Goal: Task Accomplishment & Management: Complete application form

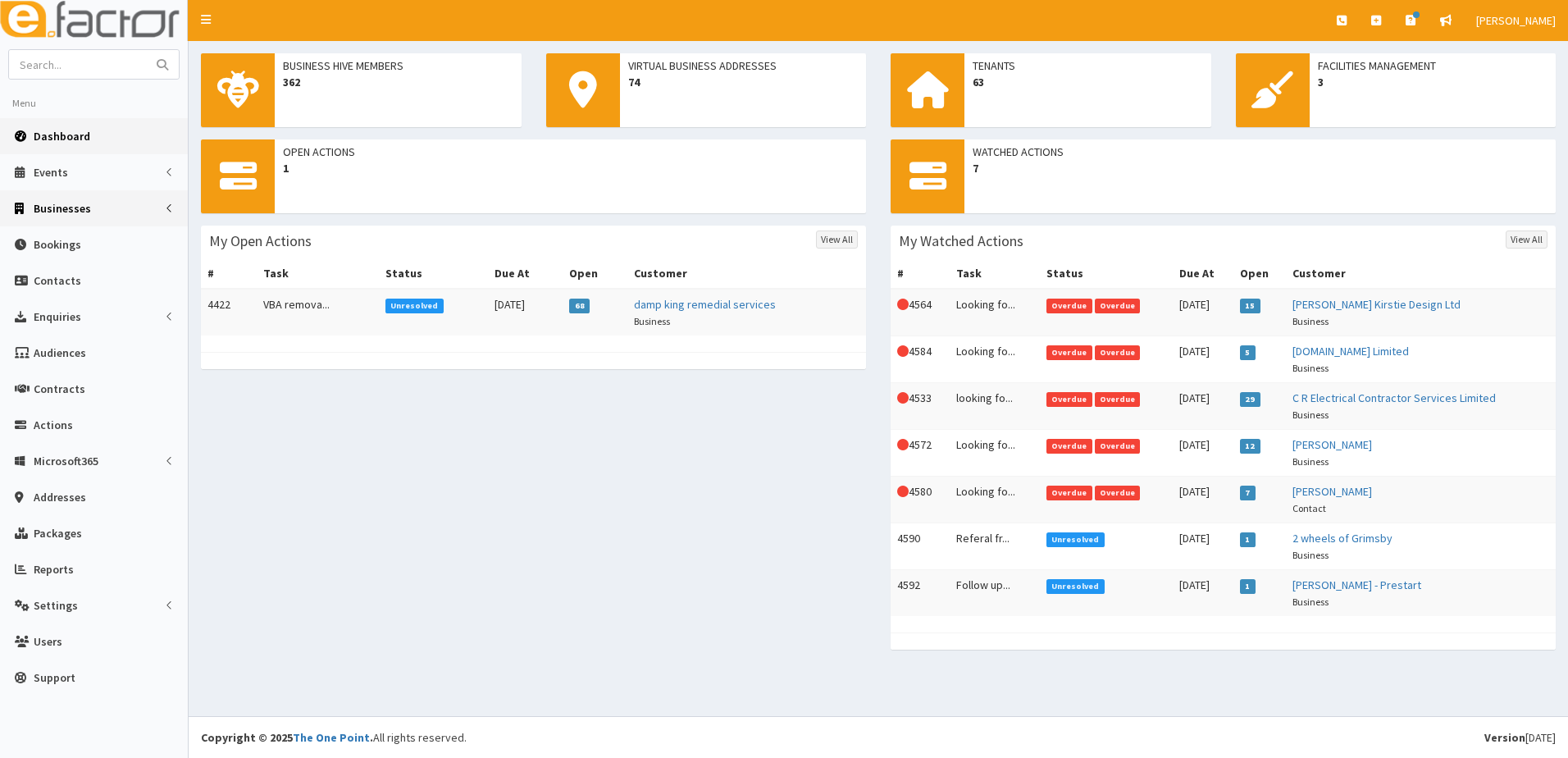
click at [57, 212] on span "Businesses" at bounding box center [62, 208] width 57 height 15
click at [53, 236] on span "Businesses" at bounding box center [63, 238] width 56 height 15
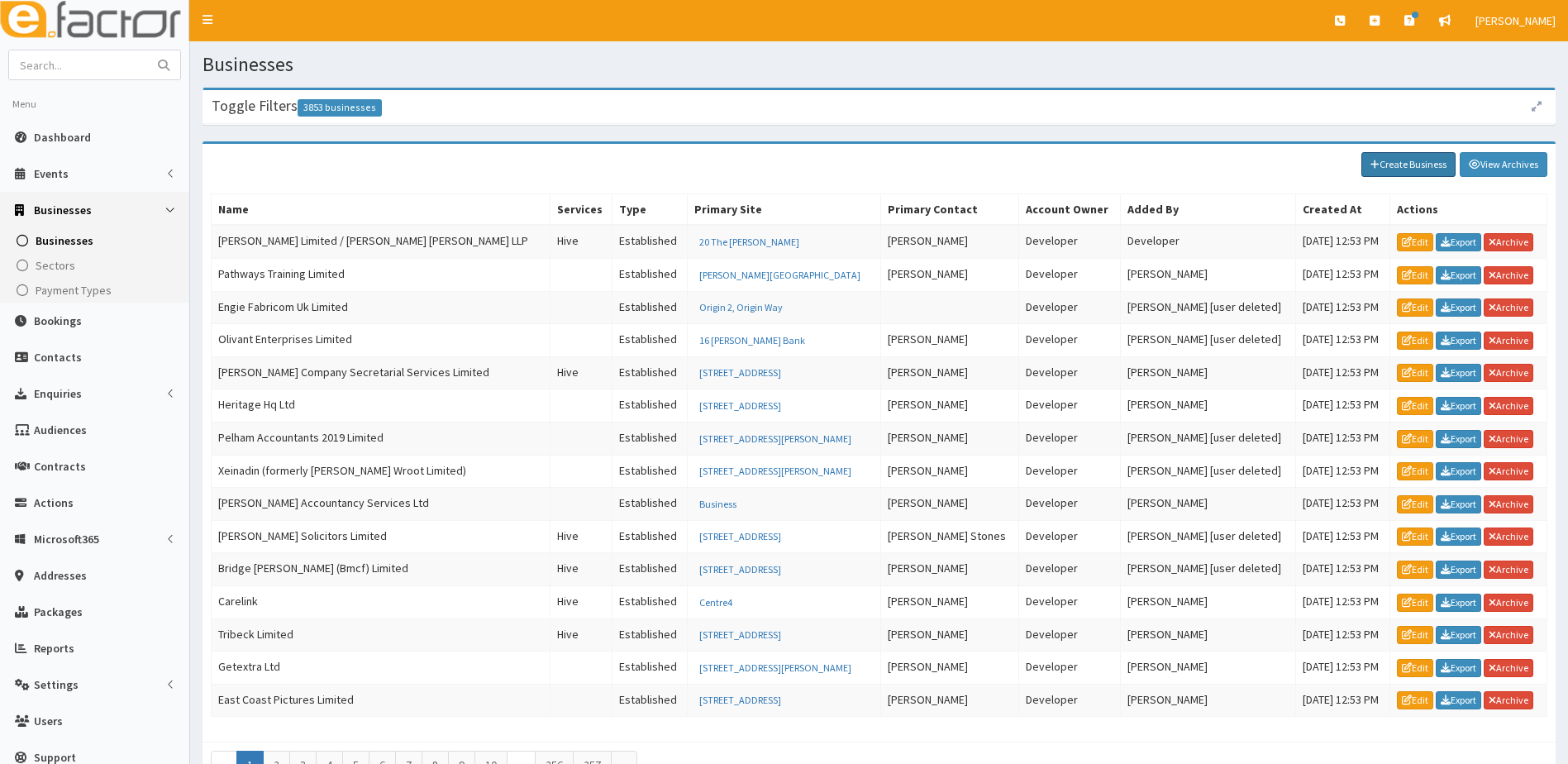
click at [1390, 165] on link "Create Business" at bounding box center [1408, 164] width 95 height 25
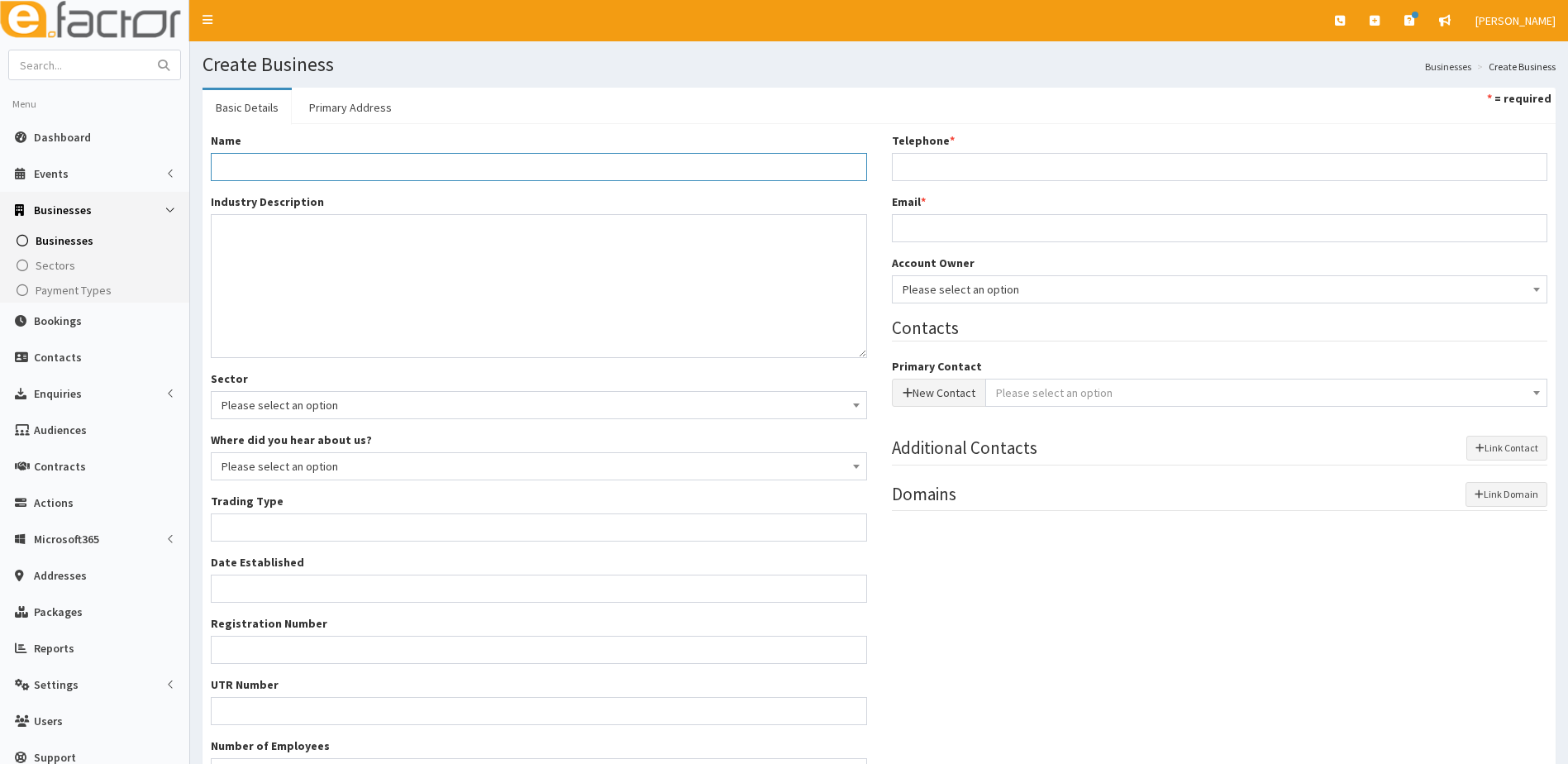
click at [272, 165] on input "Name *" at bounding box center [539, 166] width 656 height 28
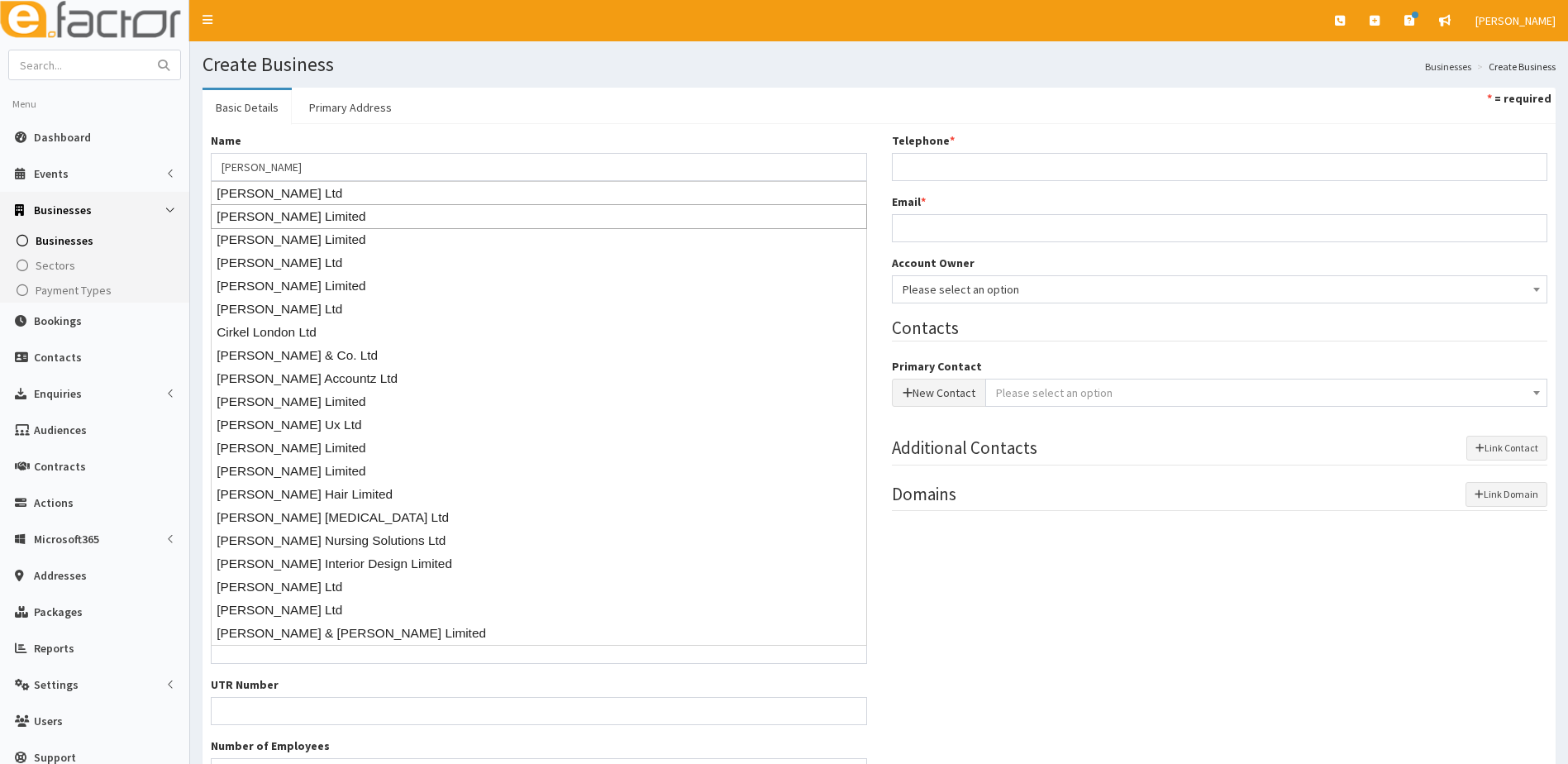
drag, startPoint x: 533, startPoint y: 97, endPoint x: 355, endPoint y: 136, distance: 182.2
click at [531, 97] on ul "Basic Details Primary Address * = required" at bounding box center [879, 106] width 1353 height 37
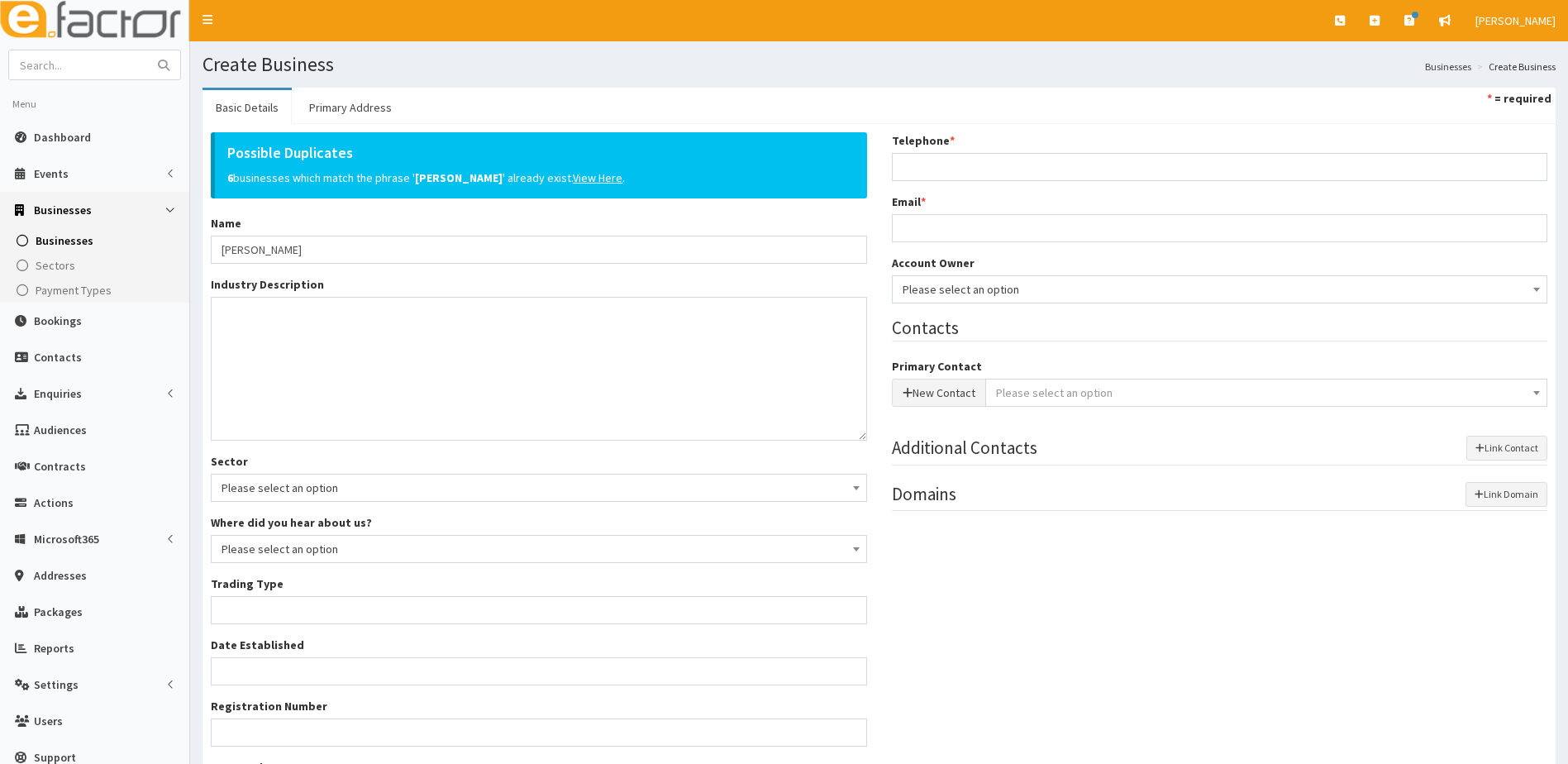
click at [269, 172] on div "Possible Duplicates 6 businesses which match the phrase ' Lisa ' already exist.…" at bounding box center [539, 165] width 656 height 66
drag, startPoint x: 254, startPoint y: 249, endPoint x: 263, endPoint y: 253, distance: 9.8
click at [254, 249] on input "[PERSON_NAME]" at bounding box center [539, 249] width 656 height 28
type input "L"
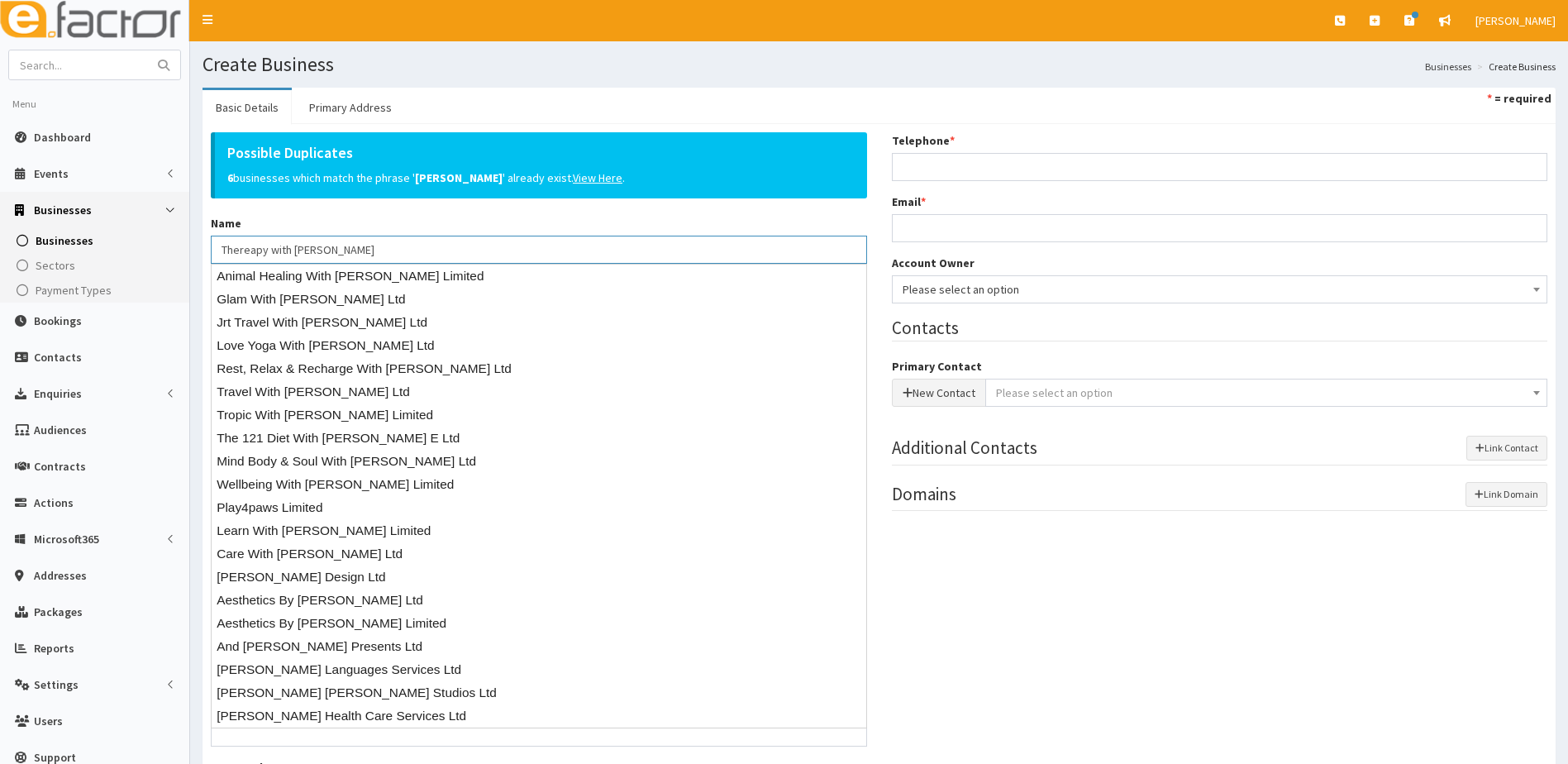
click at [250, 250] on input "Thereapy with Lisa Wastney" at bounding box center [539, 249] width 656 height 28
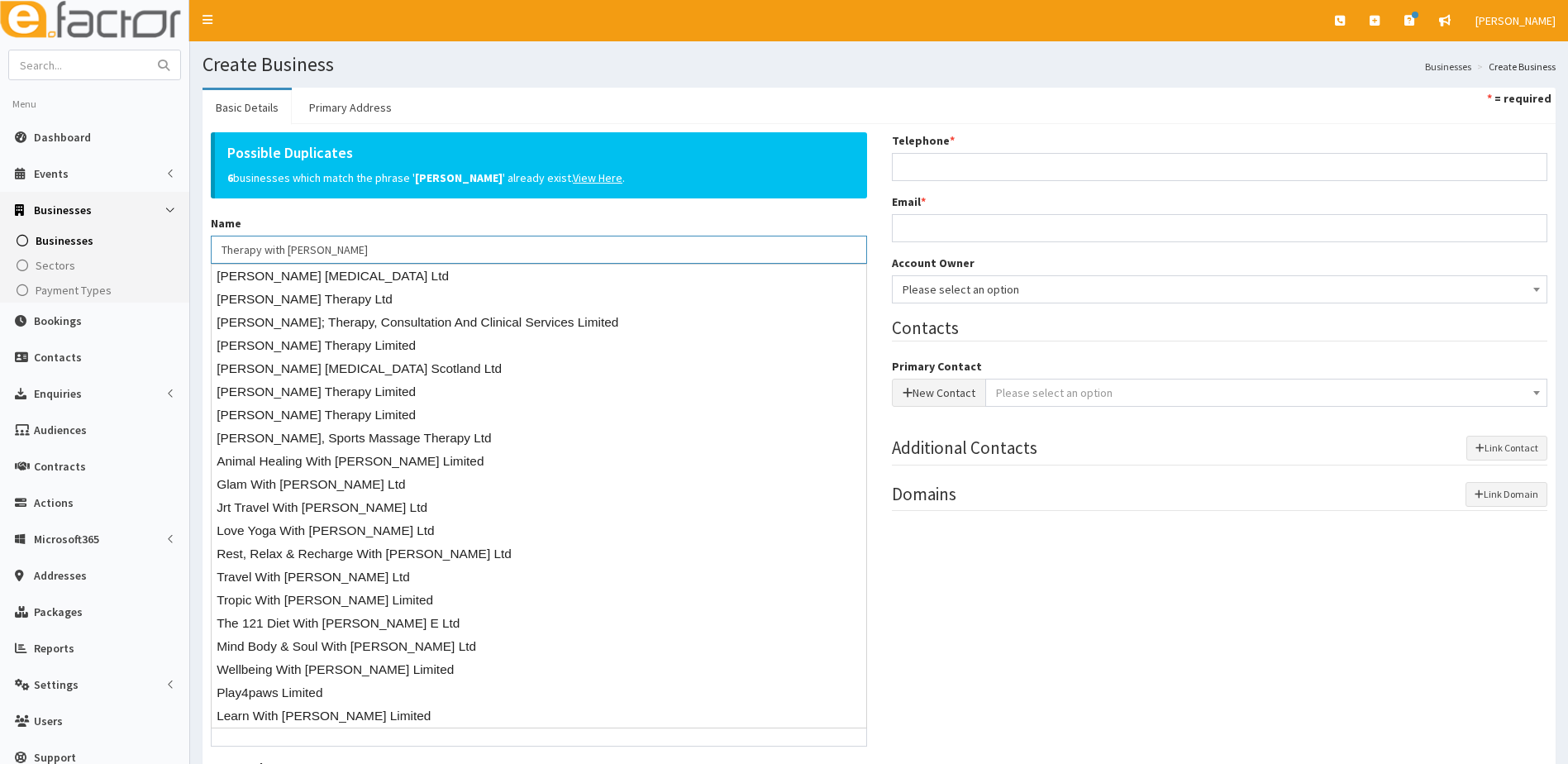
type input "Therapy with [PERSON_NAME]"
click at [386, 220] on div "Possible Duplicates 6 businesses which match the phrase ' Lisa ' already exist.…" at bounding box center [539, 198] width 656 height 131
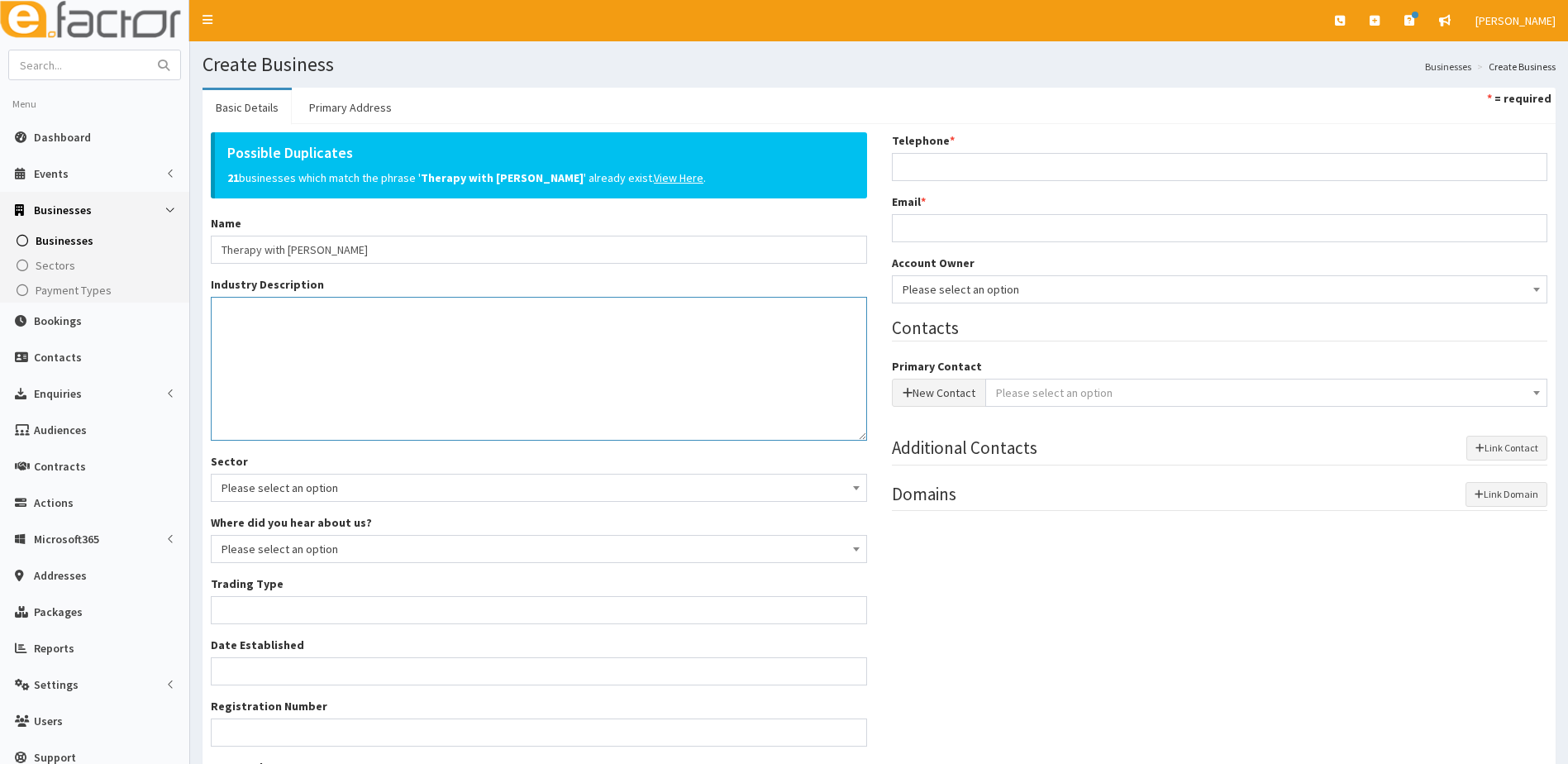
click at [266, 349] on textarea "Industry Description *" at bounding box center [539, 369] width 656 height 143
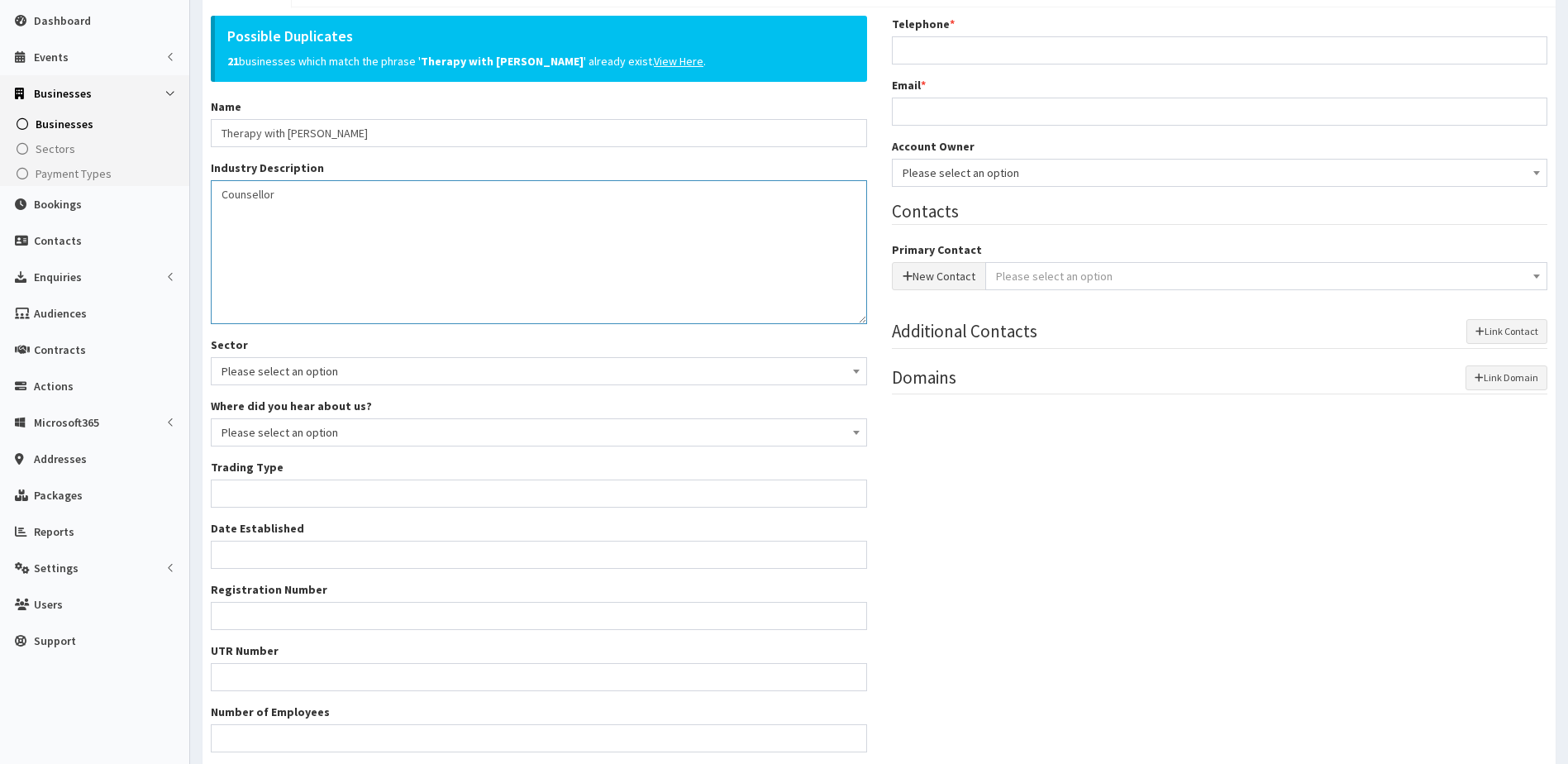
scroll to position [243, 0]
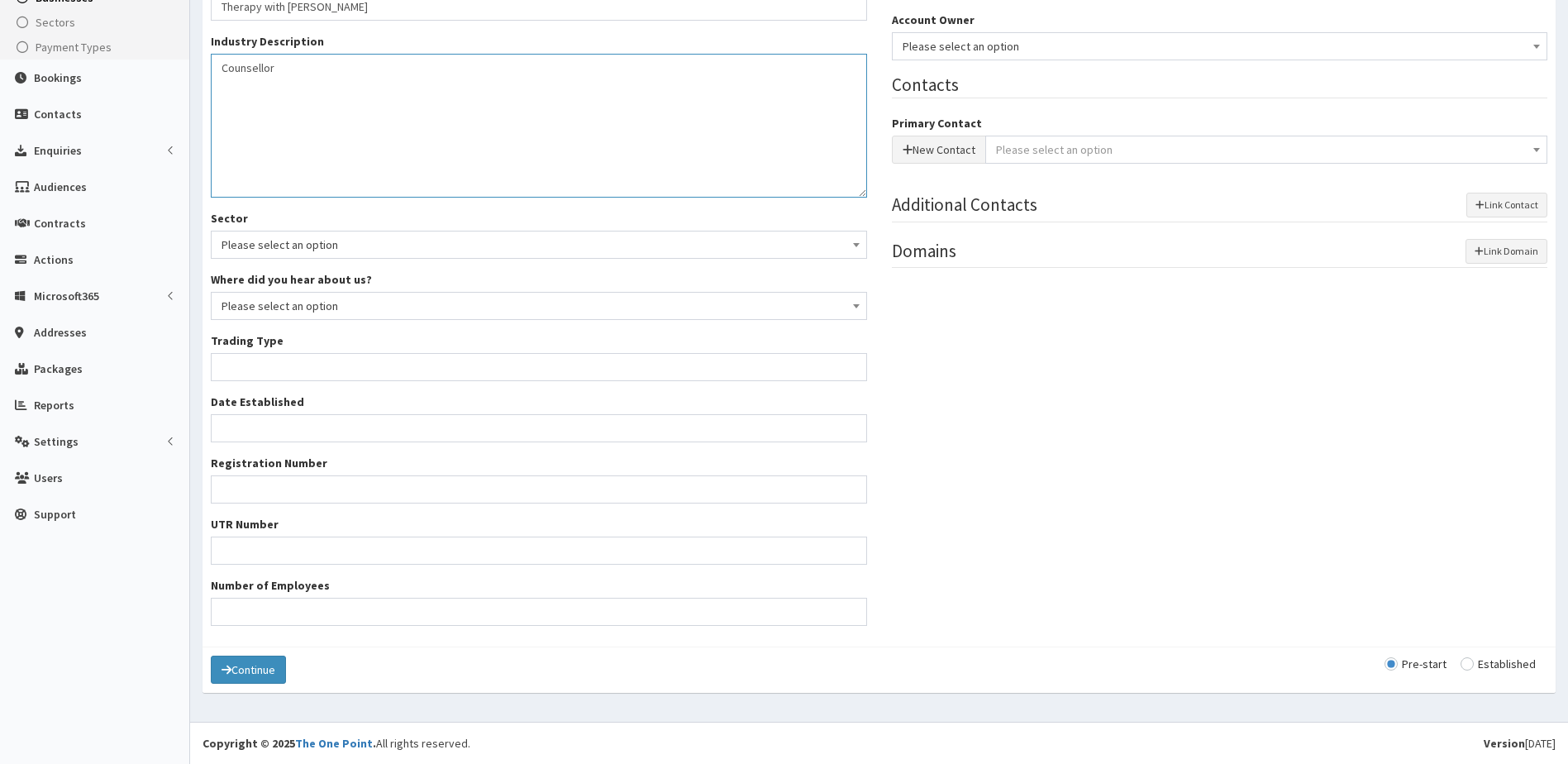
type textarea "Counsellor"
click at [326, 240] on span "Please select an option" at bounding box center [538, 244] width 635 height 23
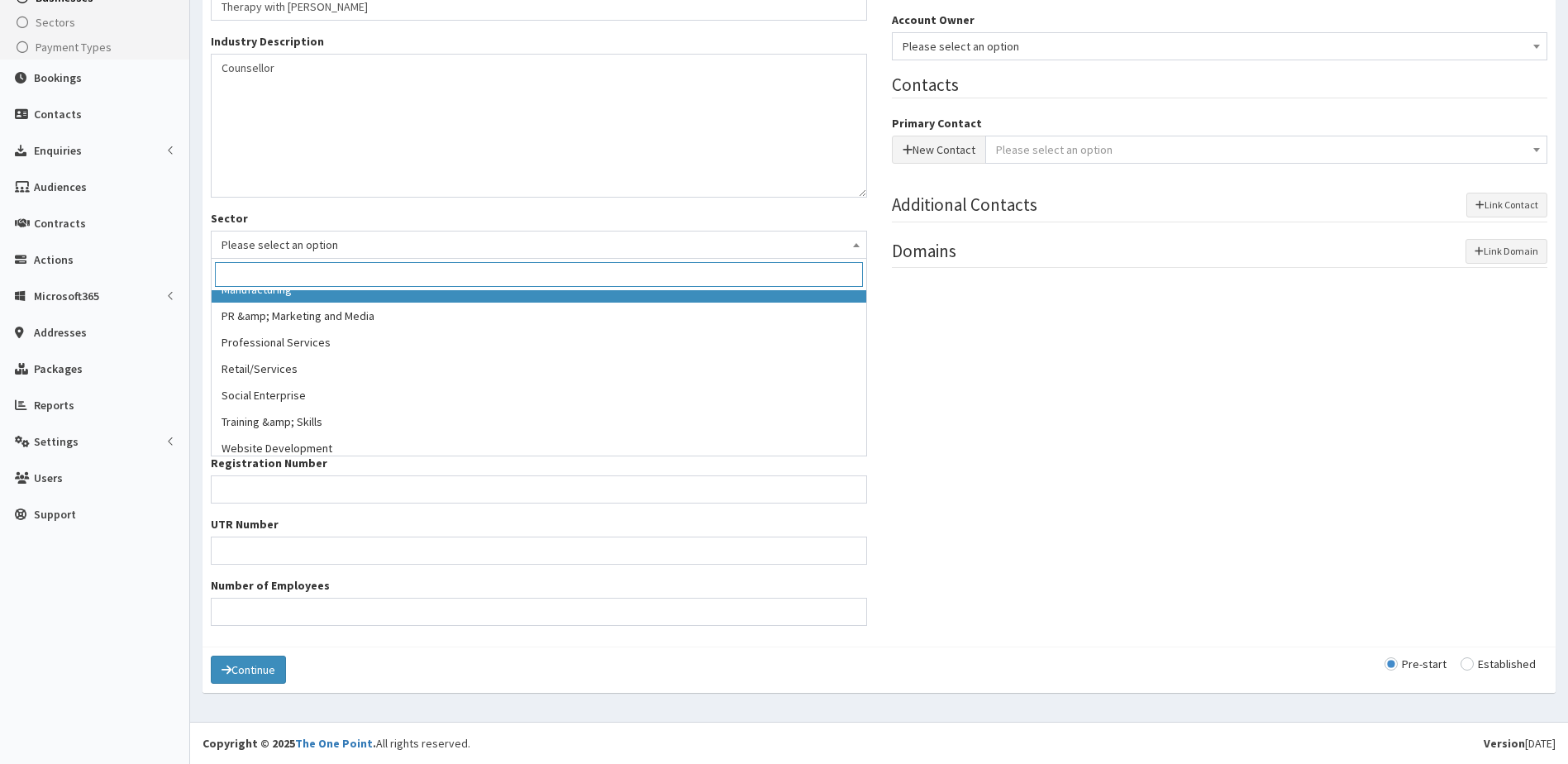
scroll to position [331, 0]
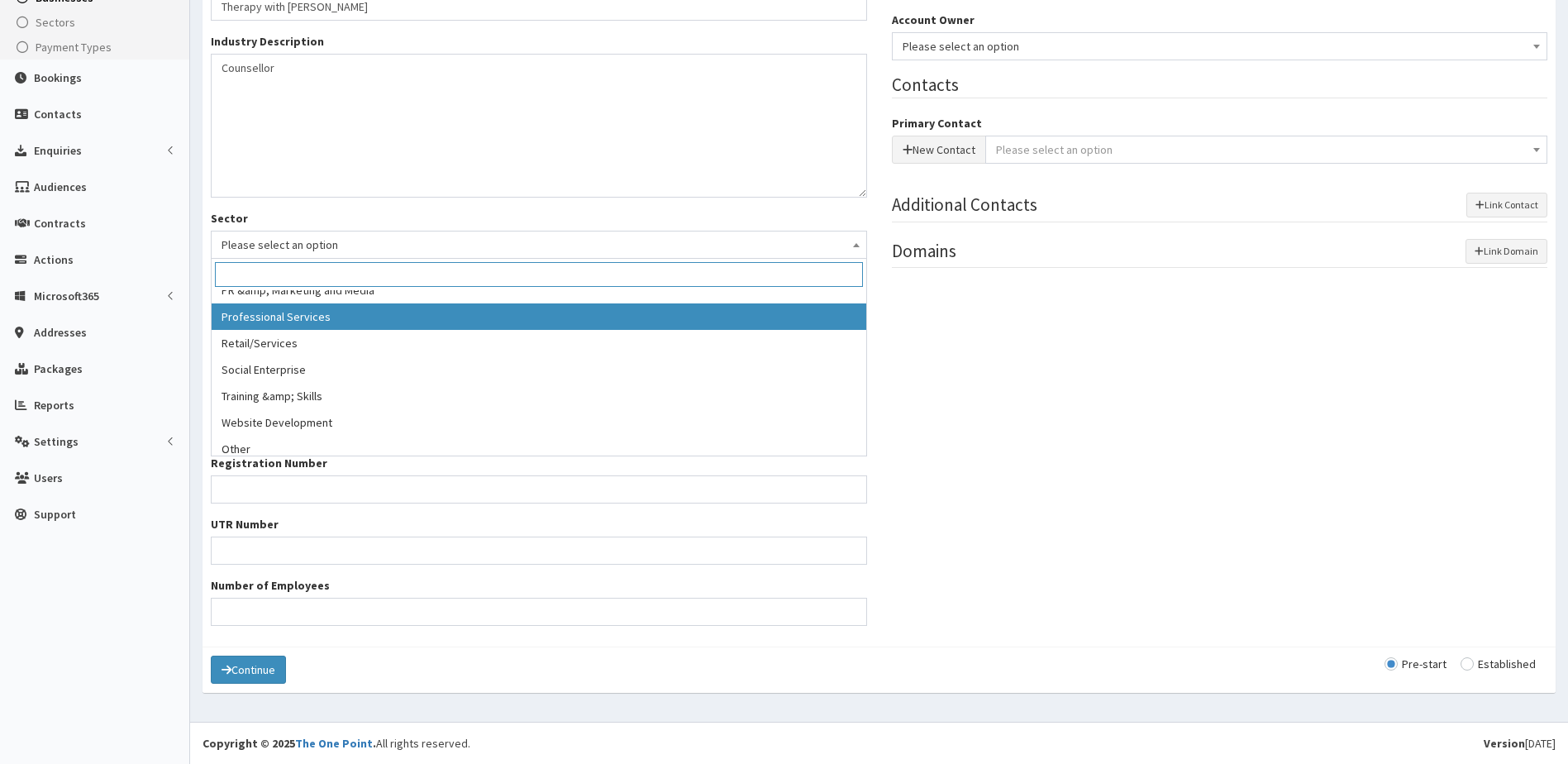
select select "13"
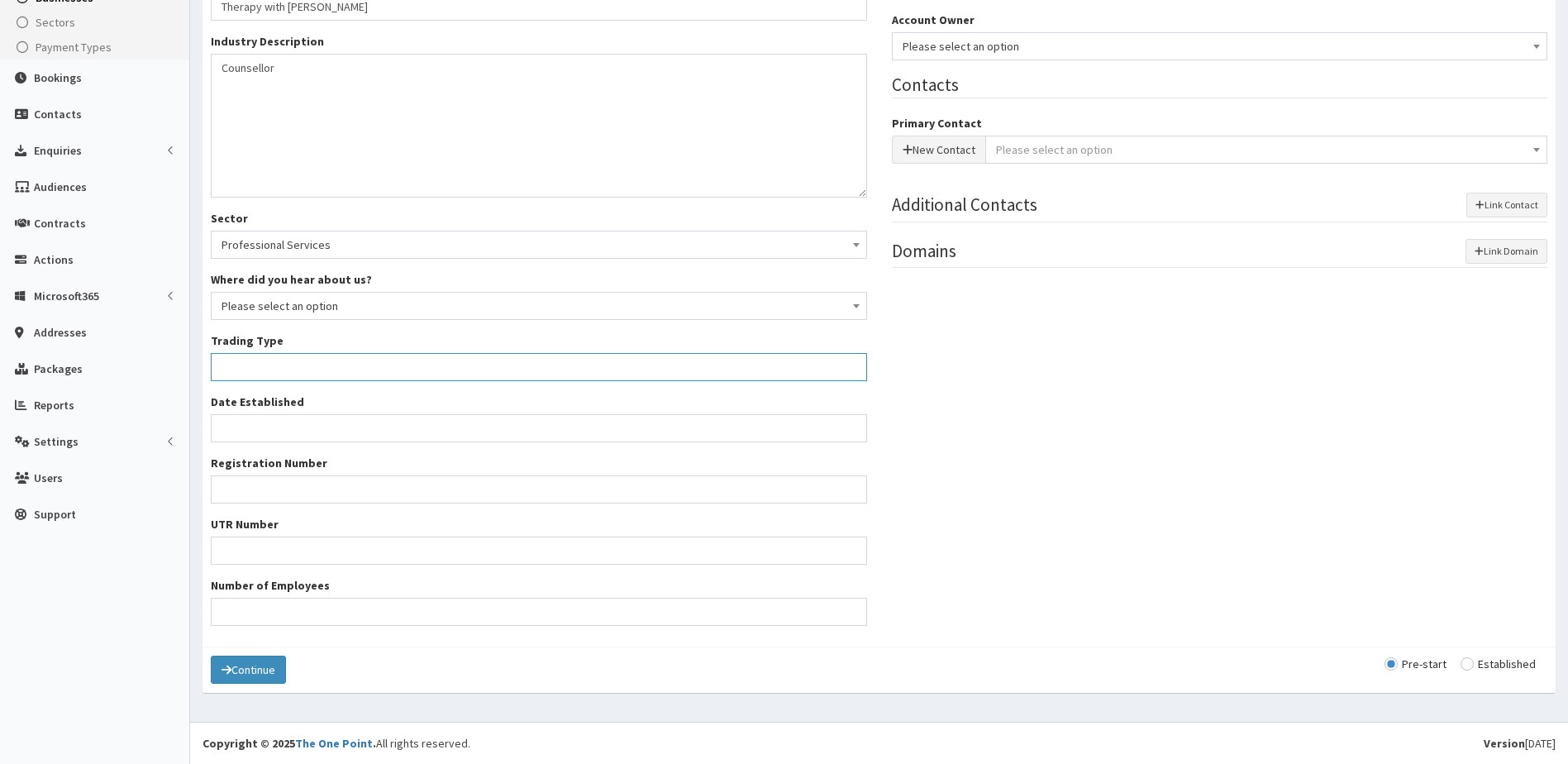
click at [297, 367] on input "Trading Type *" at bounding box center [539, 367] width 656 height 28
type input "self employed"
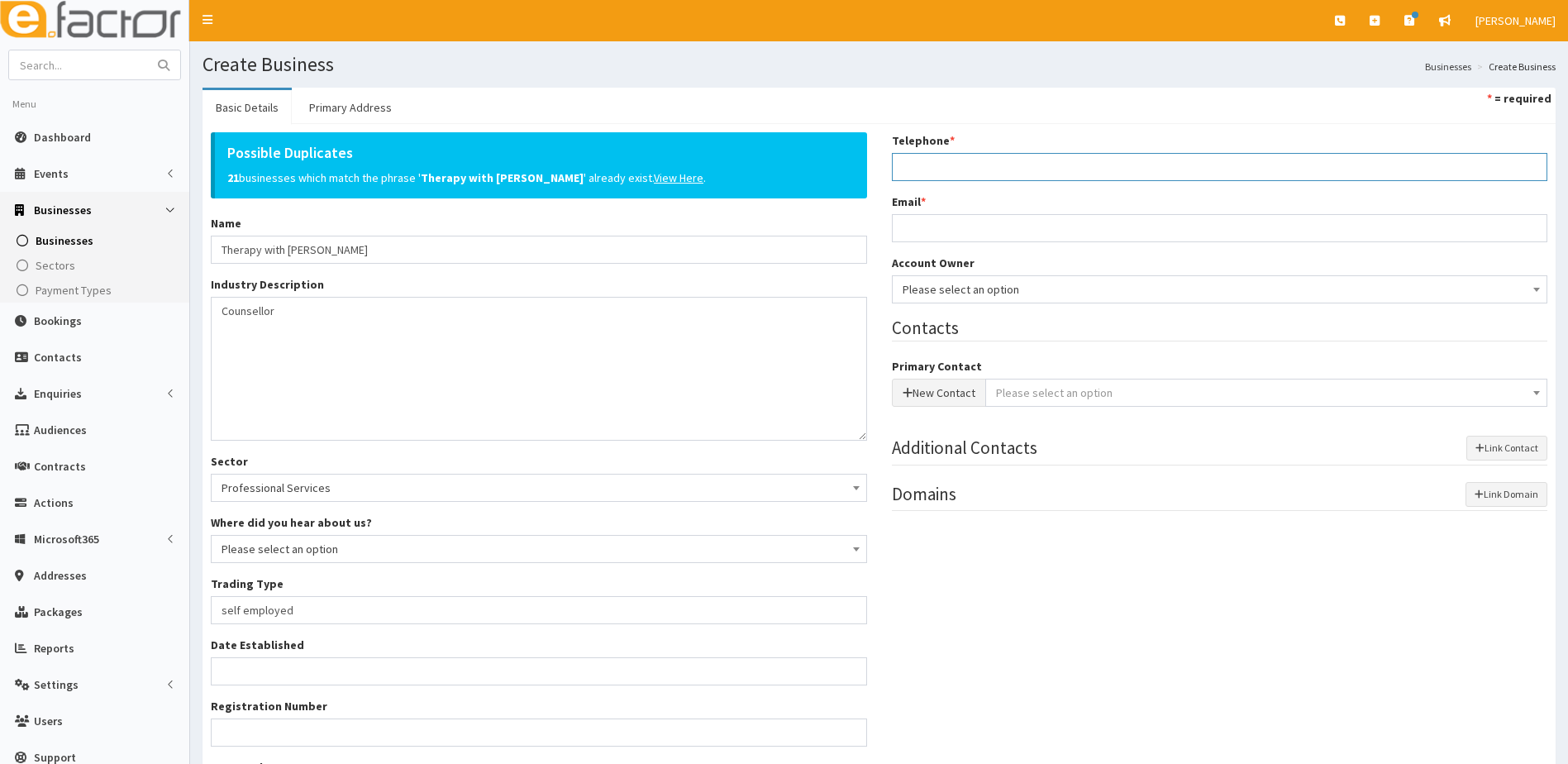
click at [941, 162] on input "Telephone *" at bounding box center [1219, 166] width 656 height 28
type input "07850214929"
type input "lisa@therapywithlisawastney.com"
click at [973, 291] on span "Please select an option" at bounding box center [1219, 289] width 635 height 23
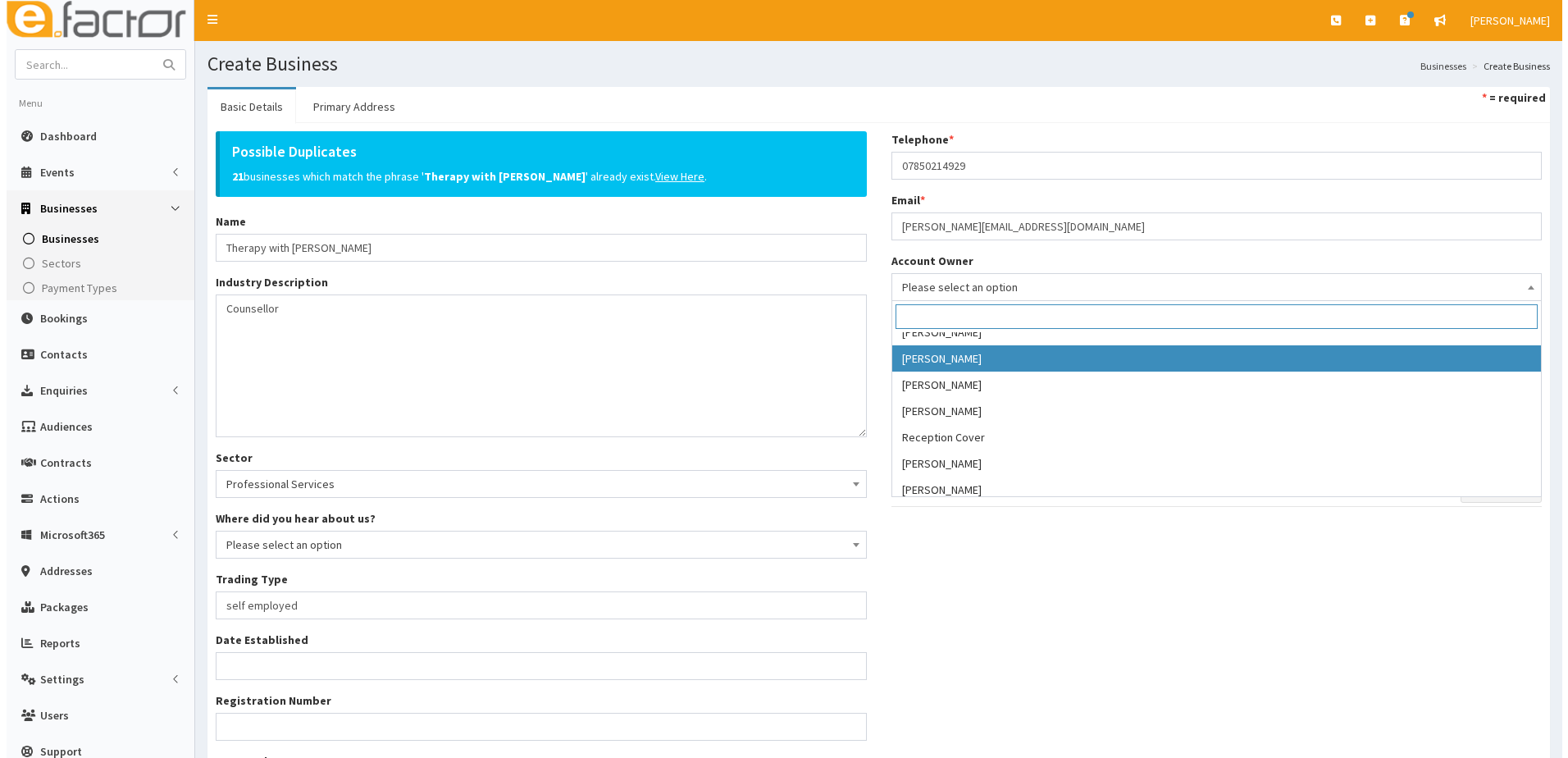
scroll to position [361, 0]
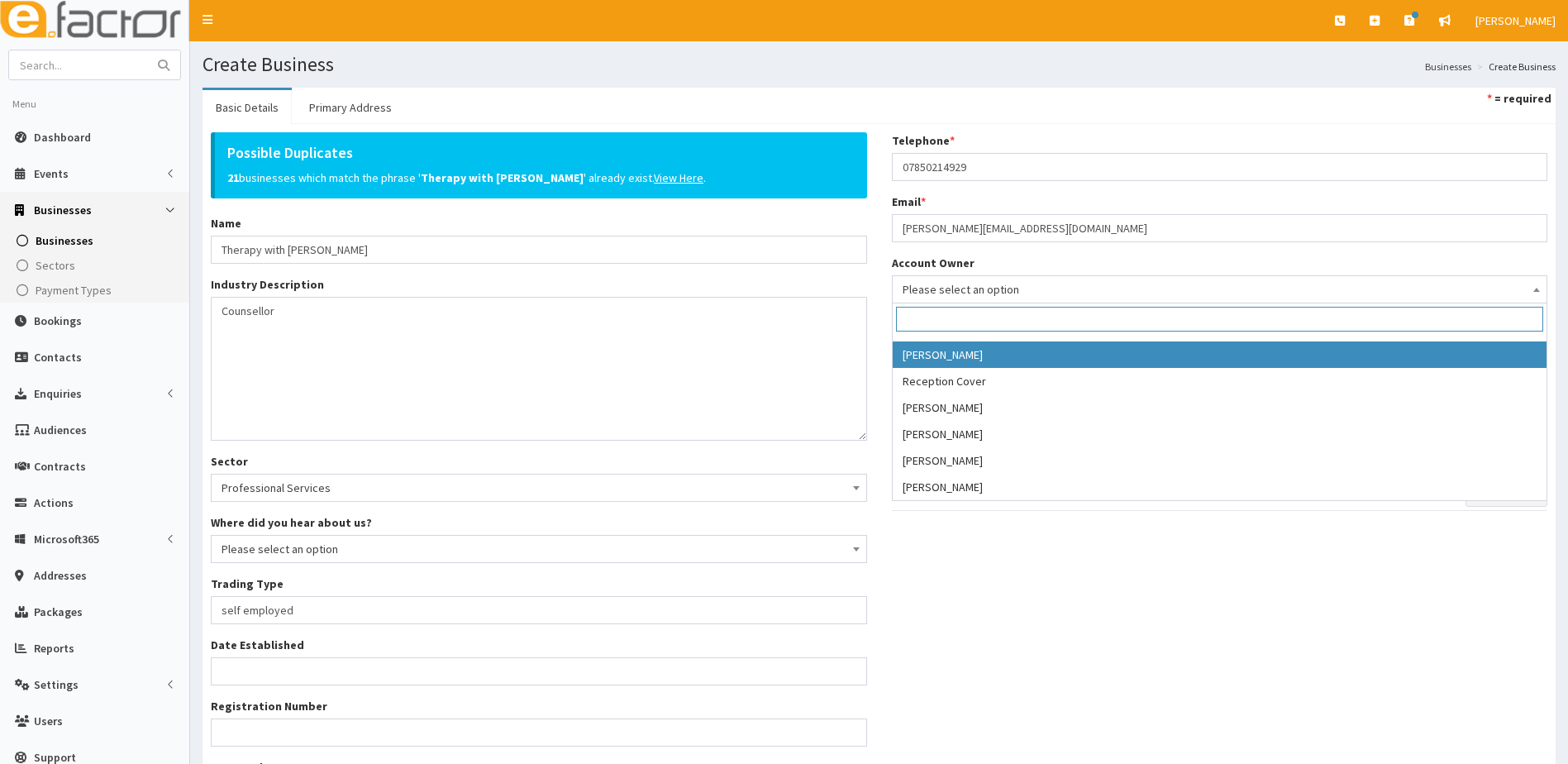
select select "39"
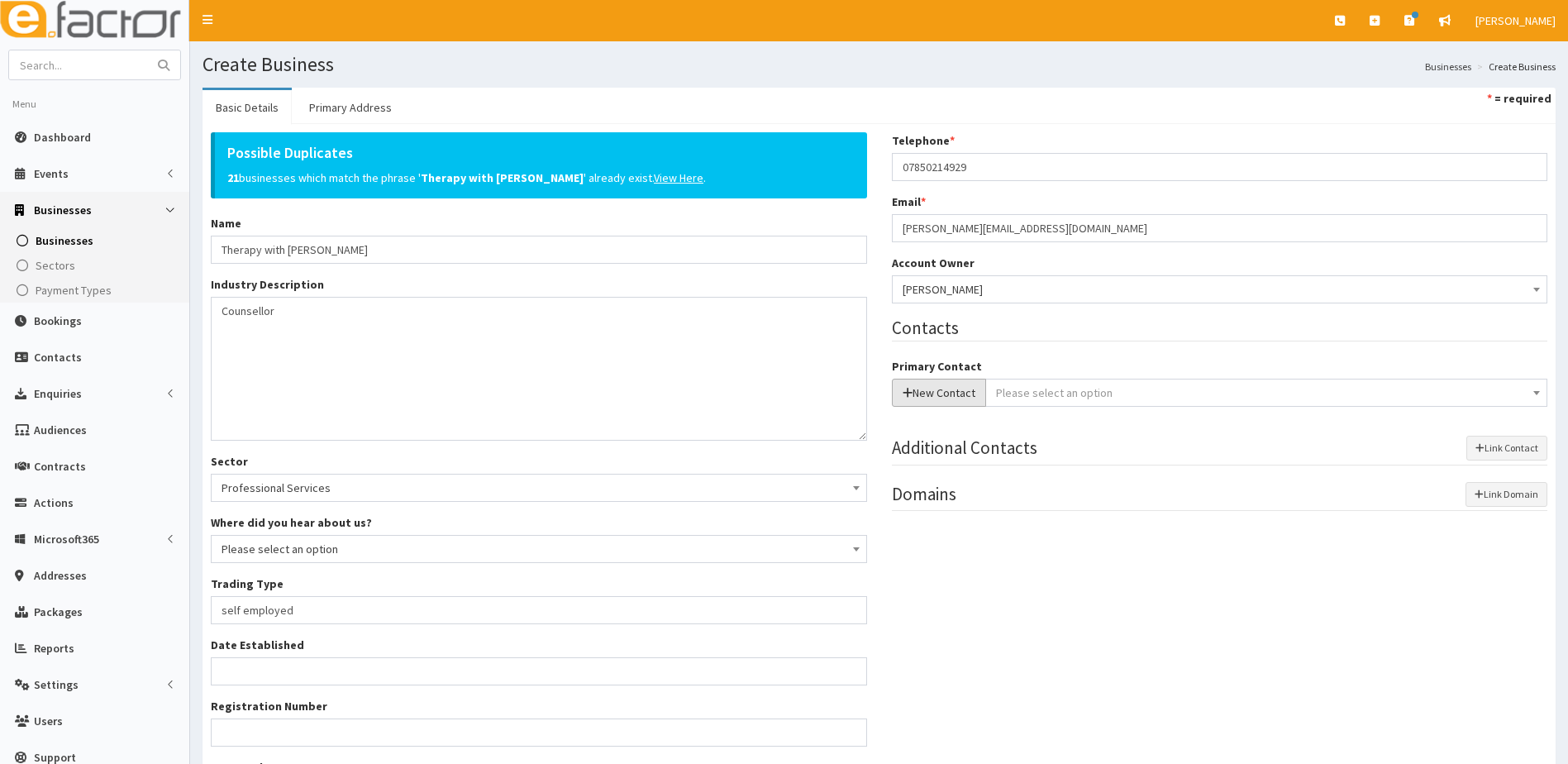
click at [936, 389] on button "New Contact" at bounding box center [938, 392] width 95 height 28
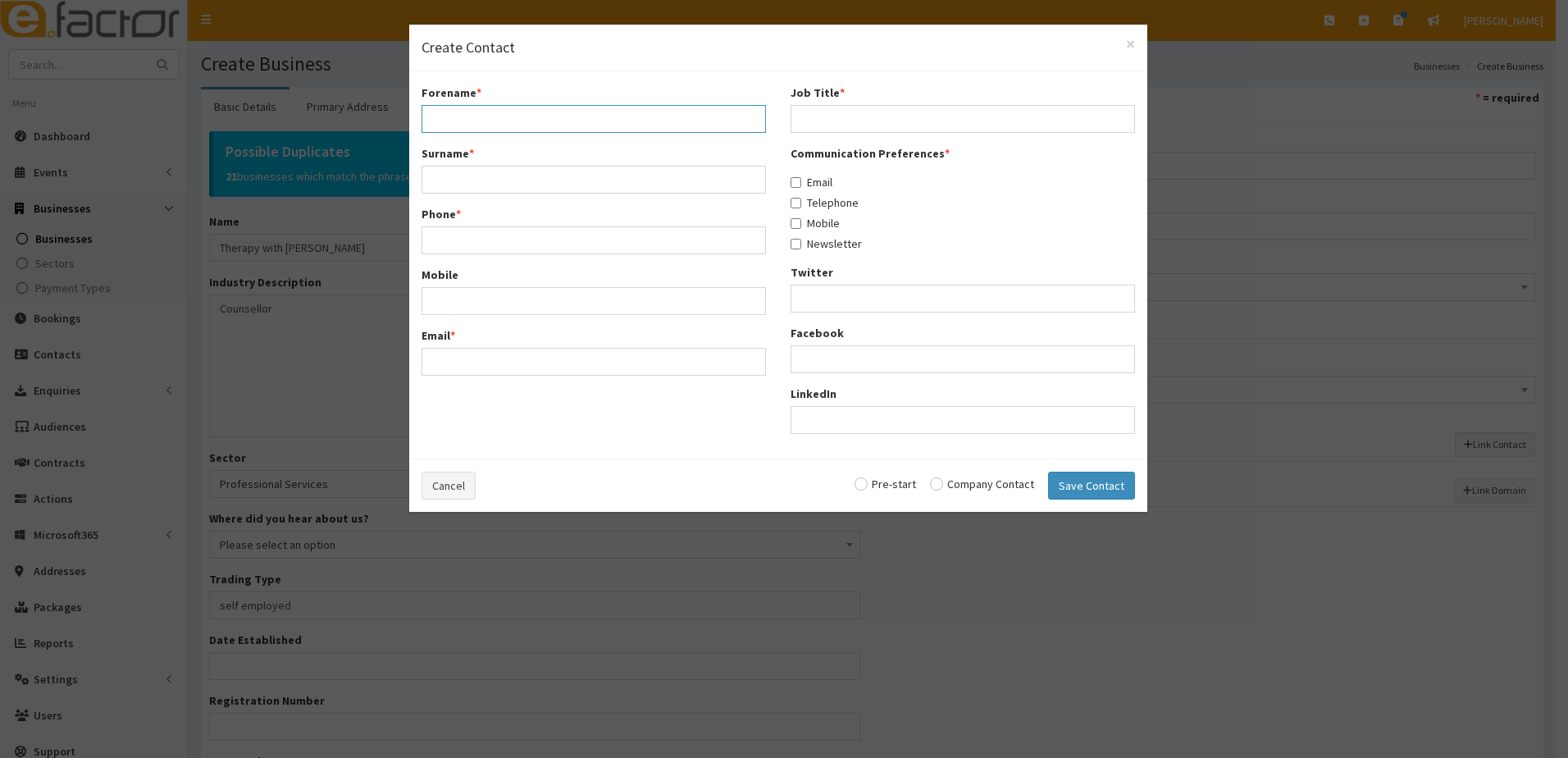
click at [475, 117] on input "Forename *" at bounding box center [593, 119] width 344 height 28
type input "Lisa"
type input "Wastney"
type input "07850214929"
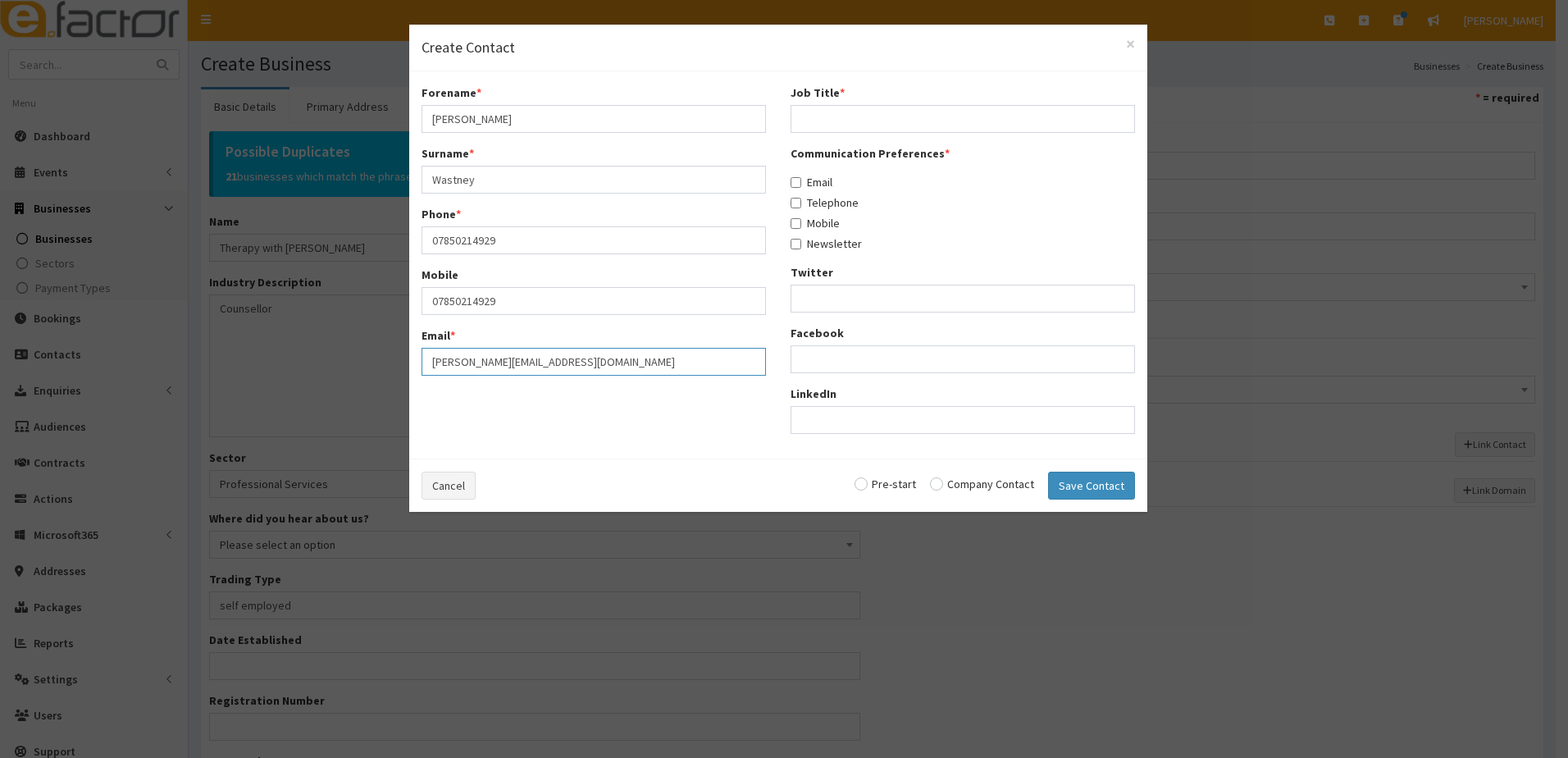
type input "lisa@therapywithlisawastney.com"
click at [826, 123] on input "Job Title *" at bounding box center [963, 119] width 344 height 28
type input "owner"
click at [798, 183] on input "Email" at bounding box center [796, 182] width 11 height 11
checkbox input "true"
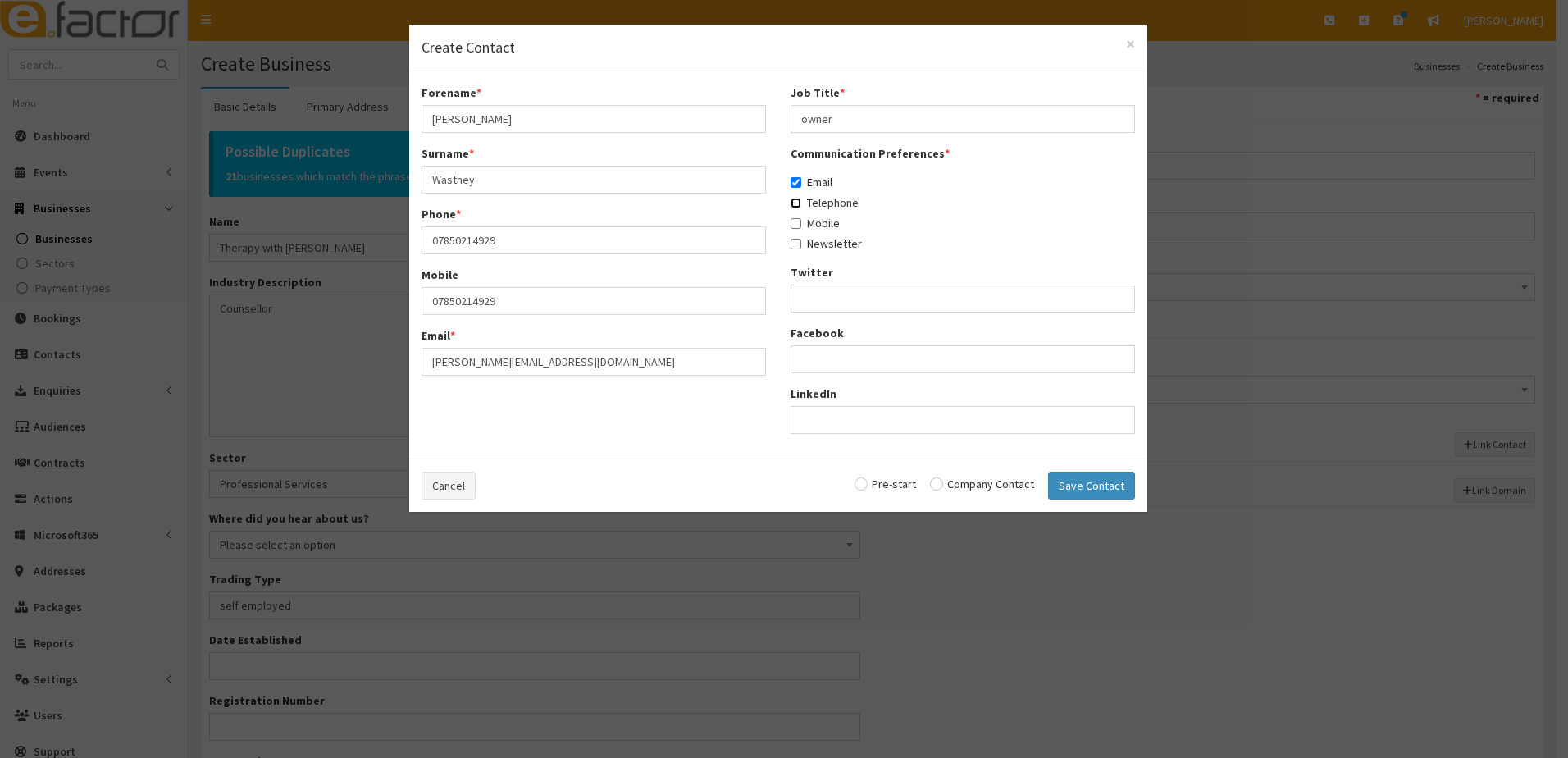
click at [797, 206] on input "Telephone" at bounding box center [796, 203] width 11 height 11
checkbox input "true"
drag, startPoint x: 797, startPoint y: 220, endPoint x: 783, endPoint y: 250, distance: 33.1
click at [797, 223] on input "Mobile" at bounding box center [796, 223] width 11 height 11
checkbox input "true"
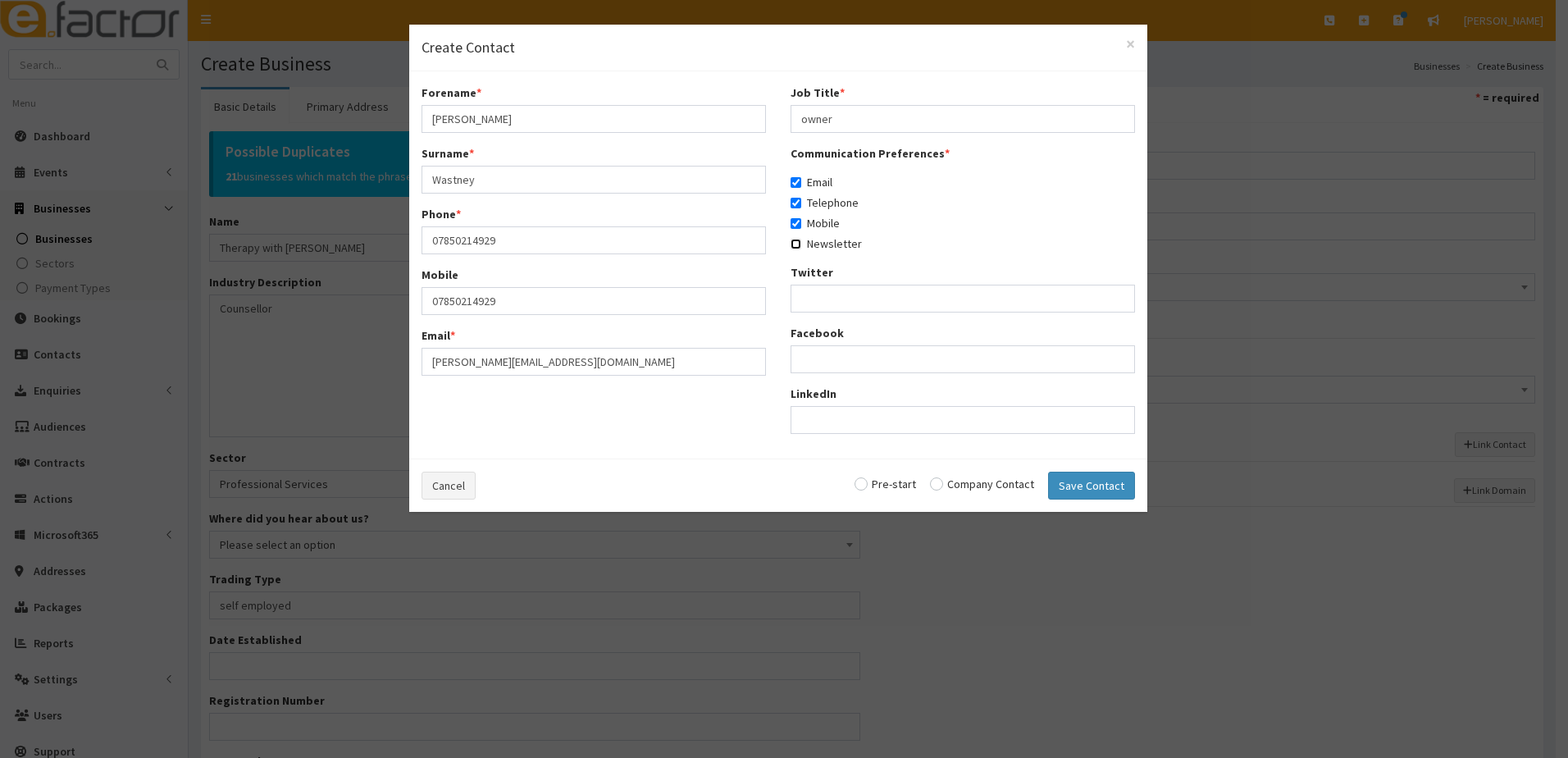
click at [797, 243] on input "Newsletter" at bounding box center [796, 243] width 11 height 11
checkbox input "true"
click at [935, 482] on input "radio" at bounding box center [982, 484] width 104 height 12
radio input "true"
click at [1078, 485] on button "Save Contact" at bounding box center [1091, 485] width 87 height 28
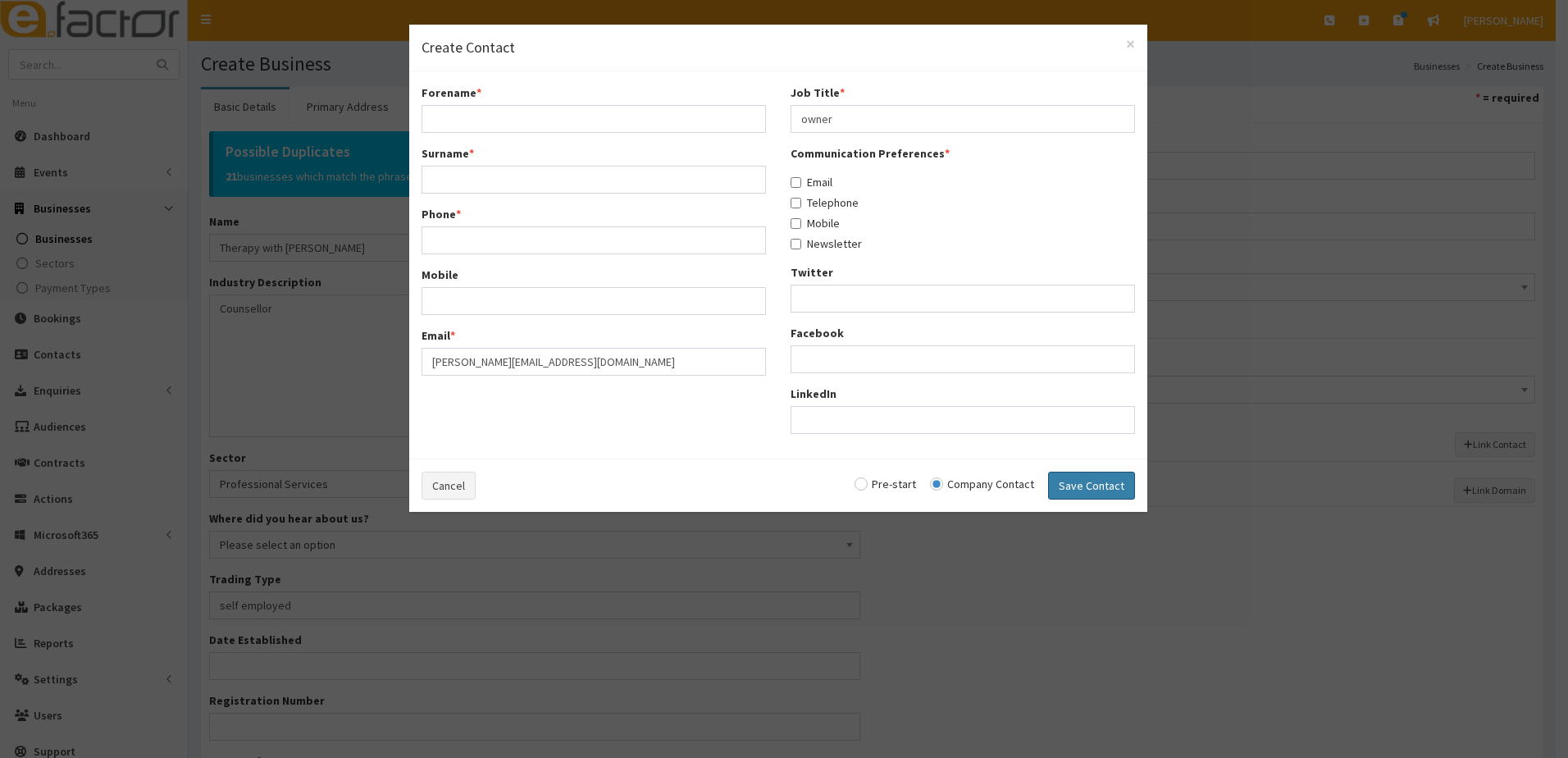
checkbox input "false"
radio input "false"
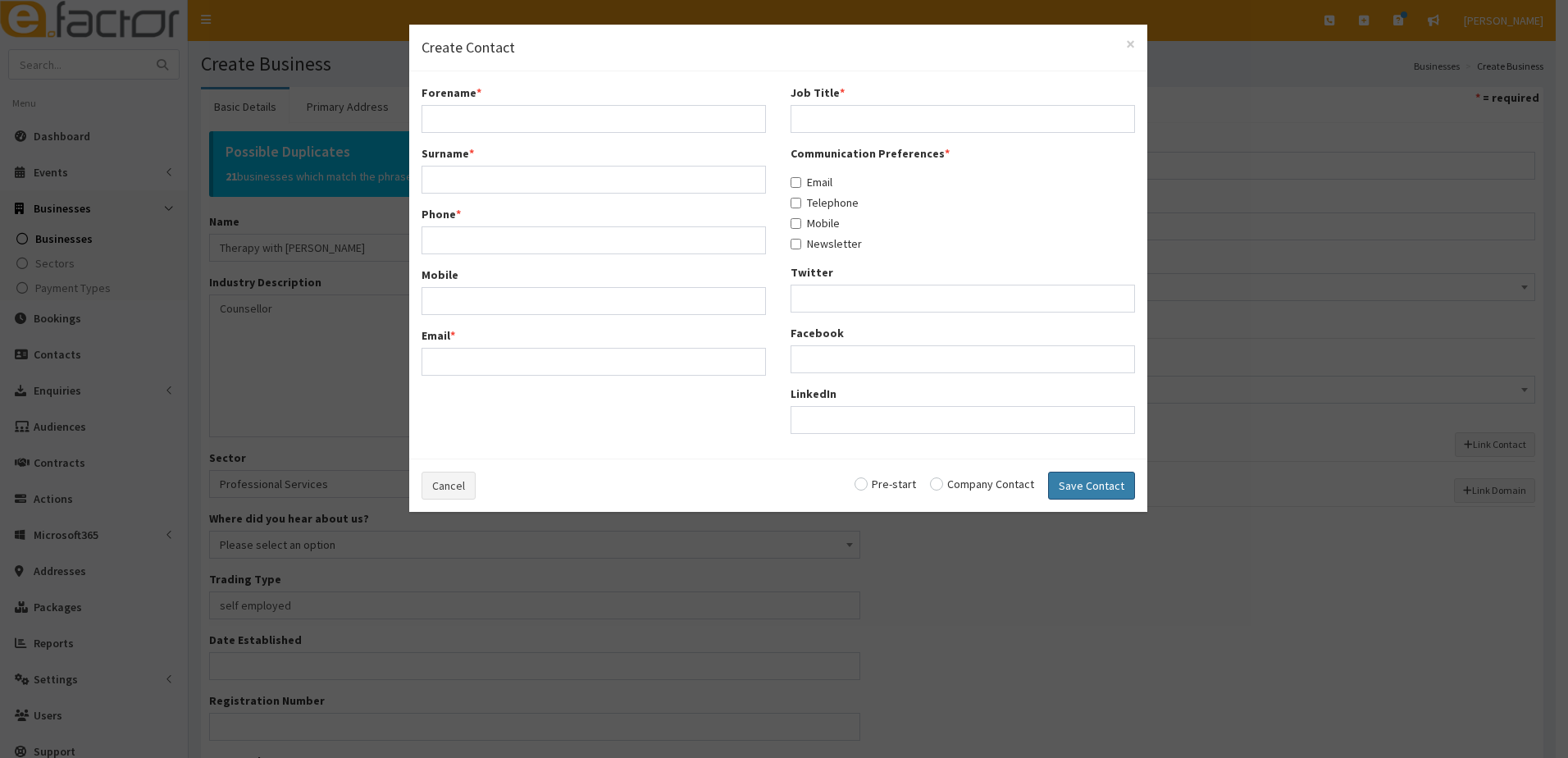
select select "5299"
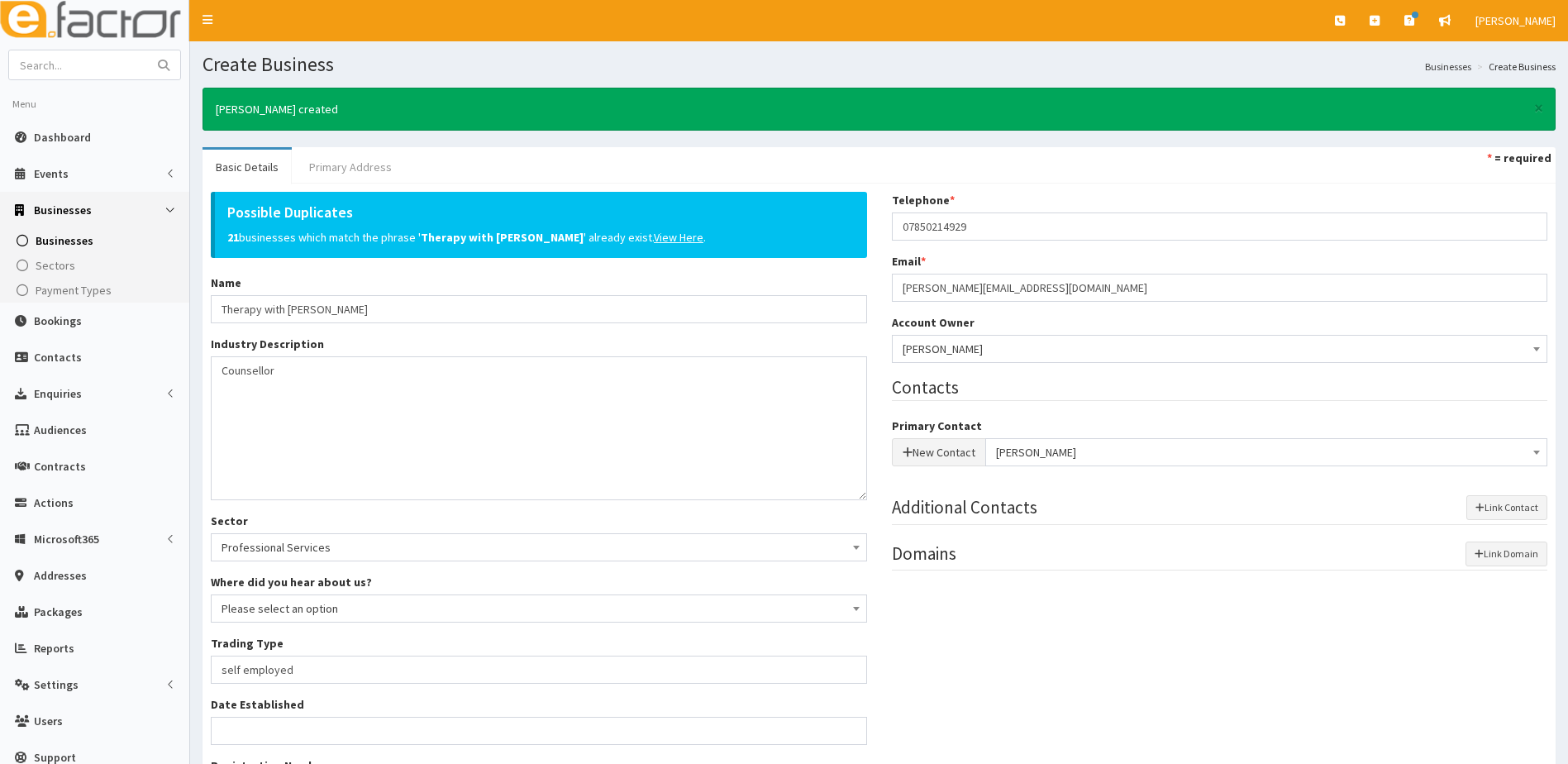
click at [329, 159] on link "Primary Address" at bounding box center [351, 166] width 110 height 35
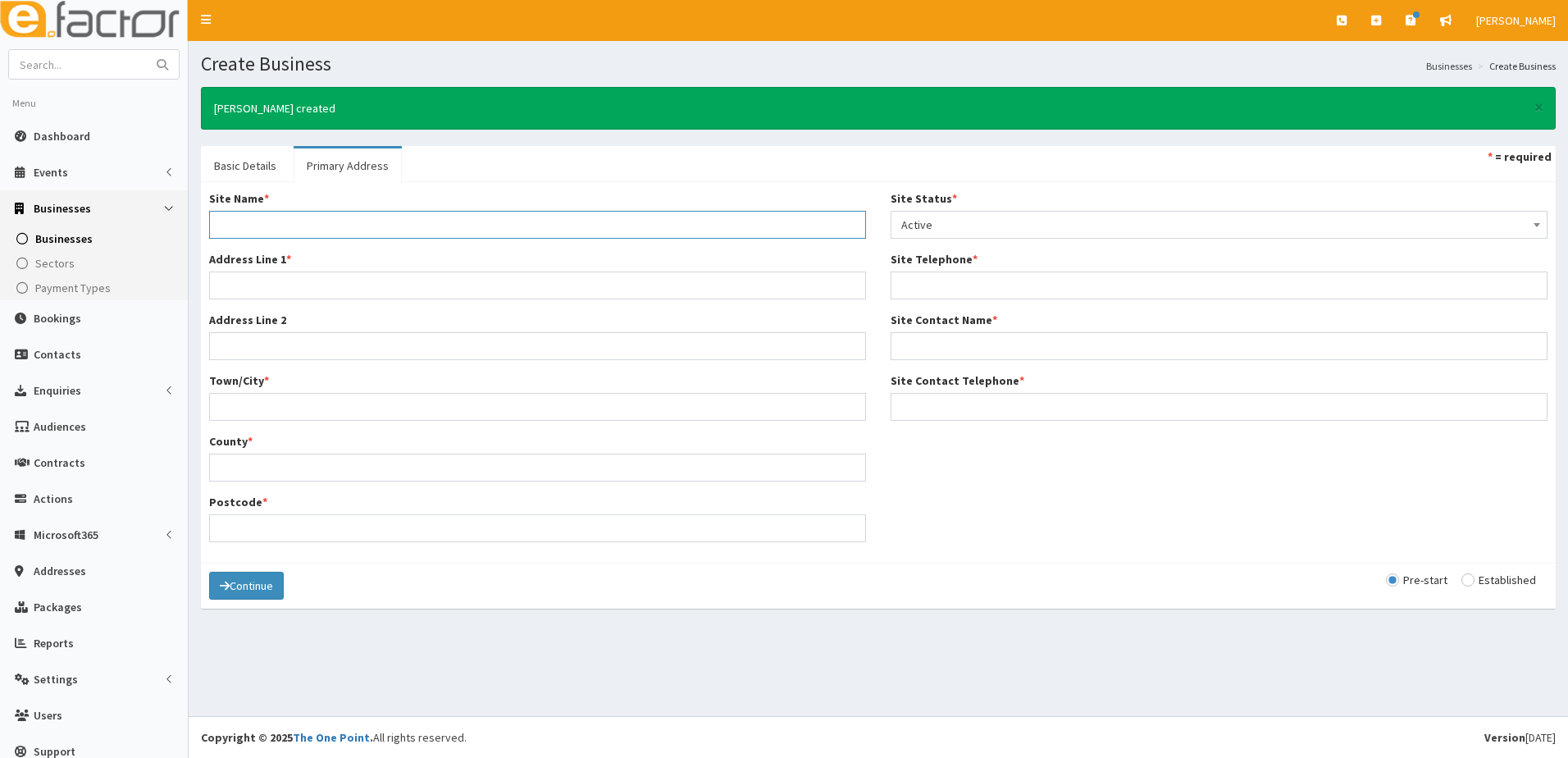
click at [260, 224] on input "Site Name *" at bounding box center [538, 224] width 657 height 28
type input "Home"
click at [244, 290] on input "Address Line 1 *" at bounding box center [538, 286] width 657 height 28
type input "38 St augustine Avenue"
type input "Grimsby"
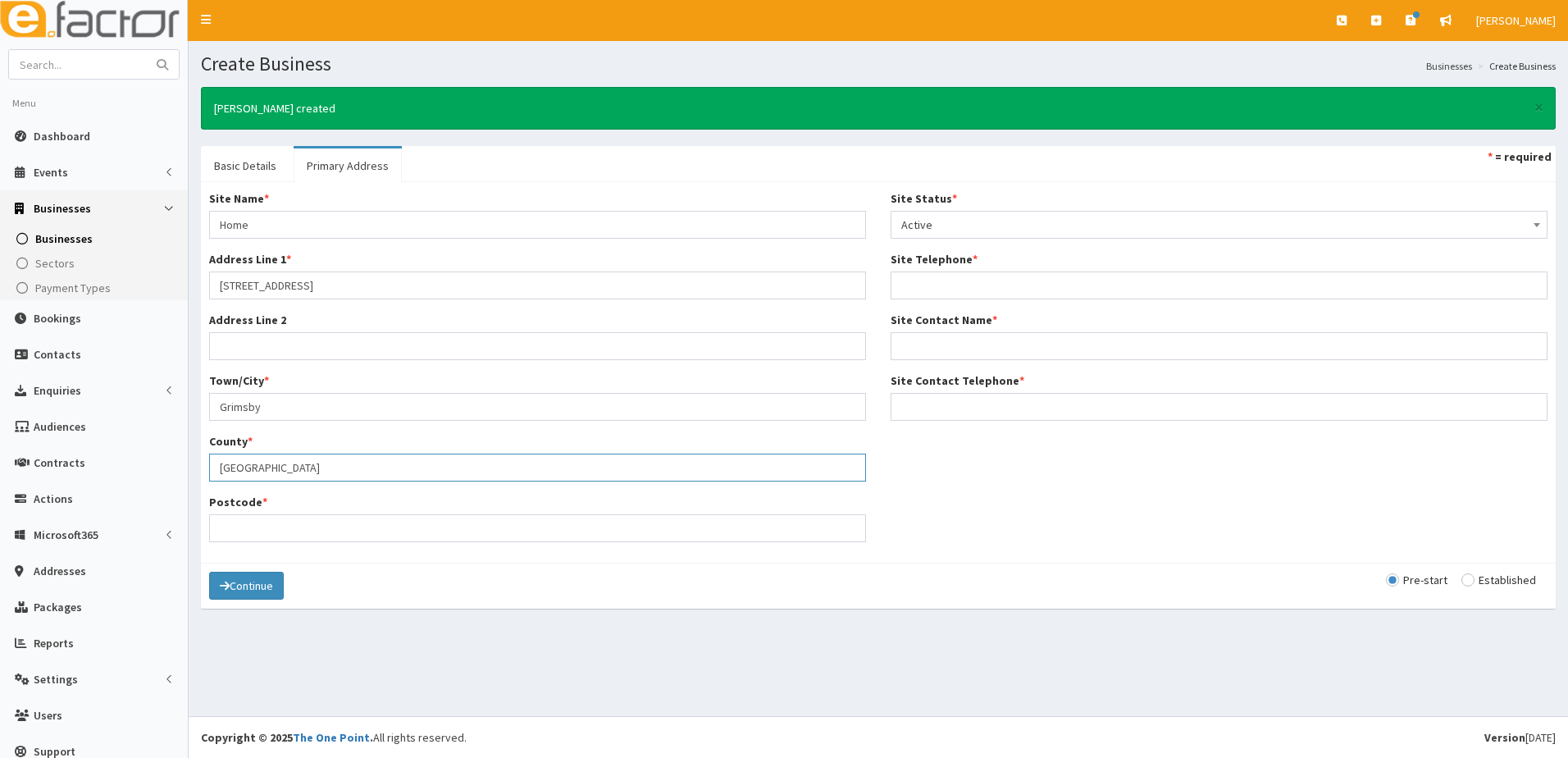
type input "North East Lincolnshire"
type input "DN32 OLD"
click at [913, 279] on input "Site Telephone *" at bounding box center [1219, 286] width 657 height 28
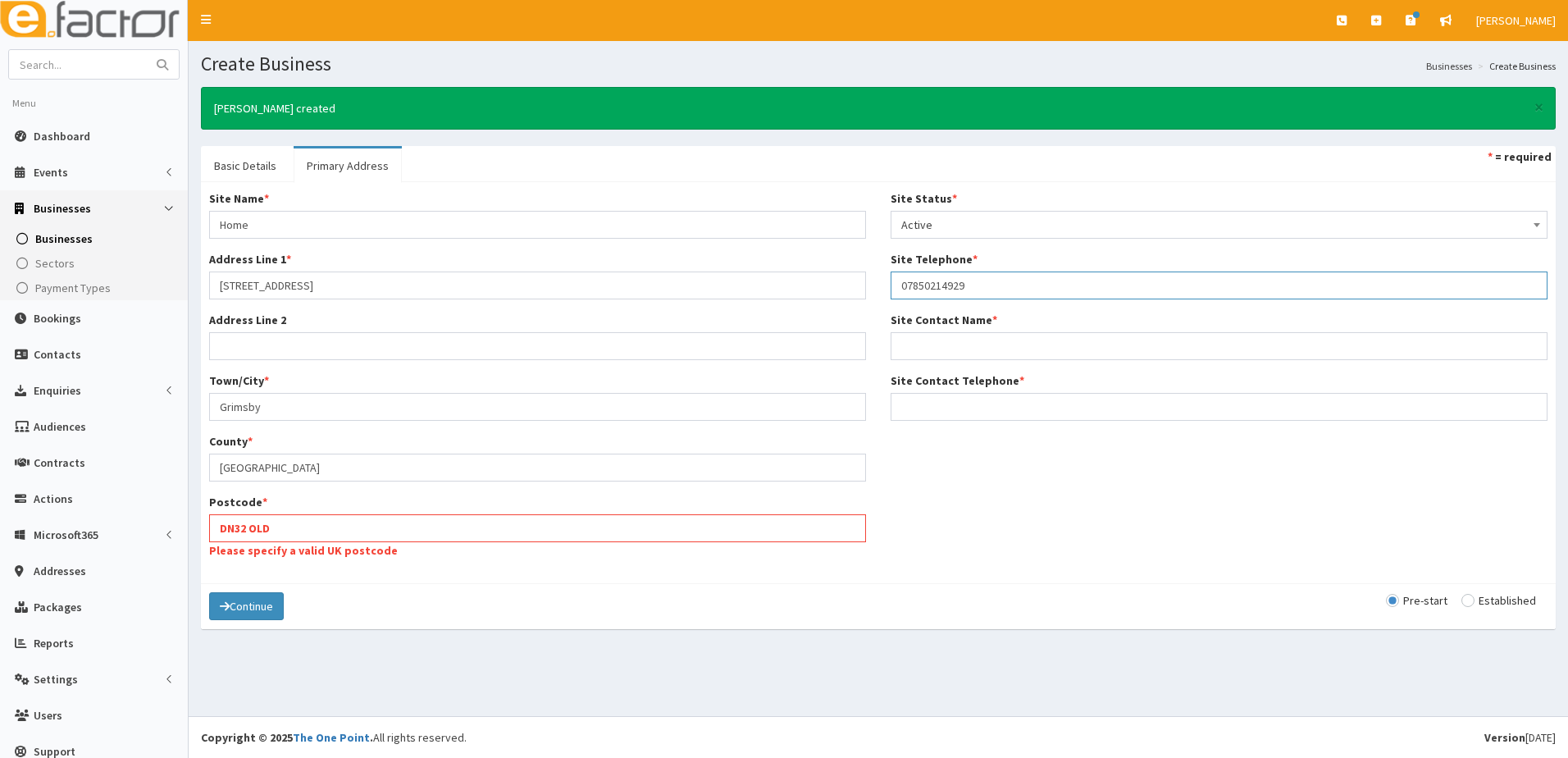
type input "07850214929"
type input "l"
type input "[PERSON_NAME]"
type input "07850214929"
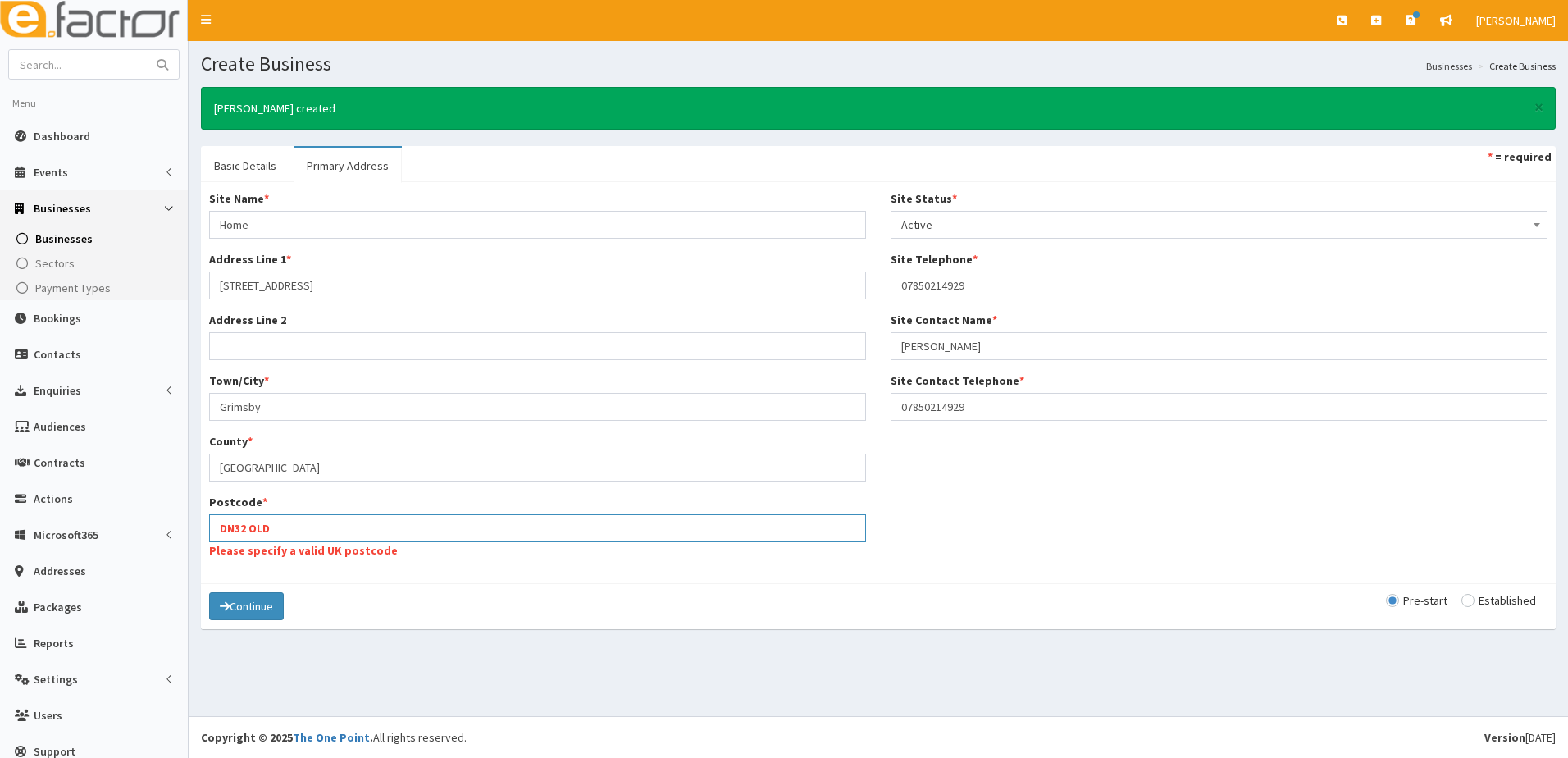
click at [257, 531] on input "DN32 OLD" at bounding box center [538, 528] width 657 height 28
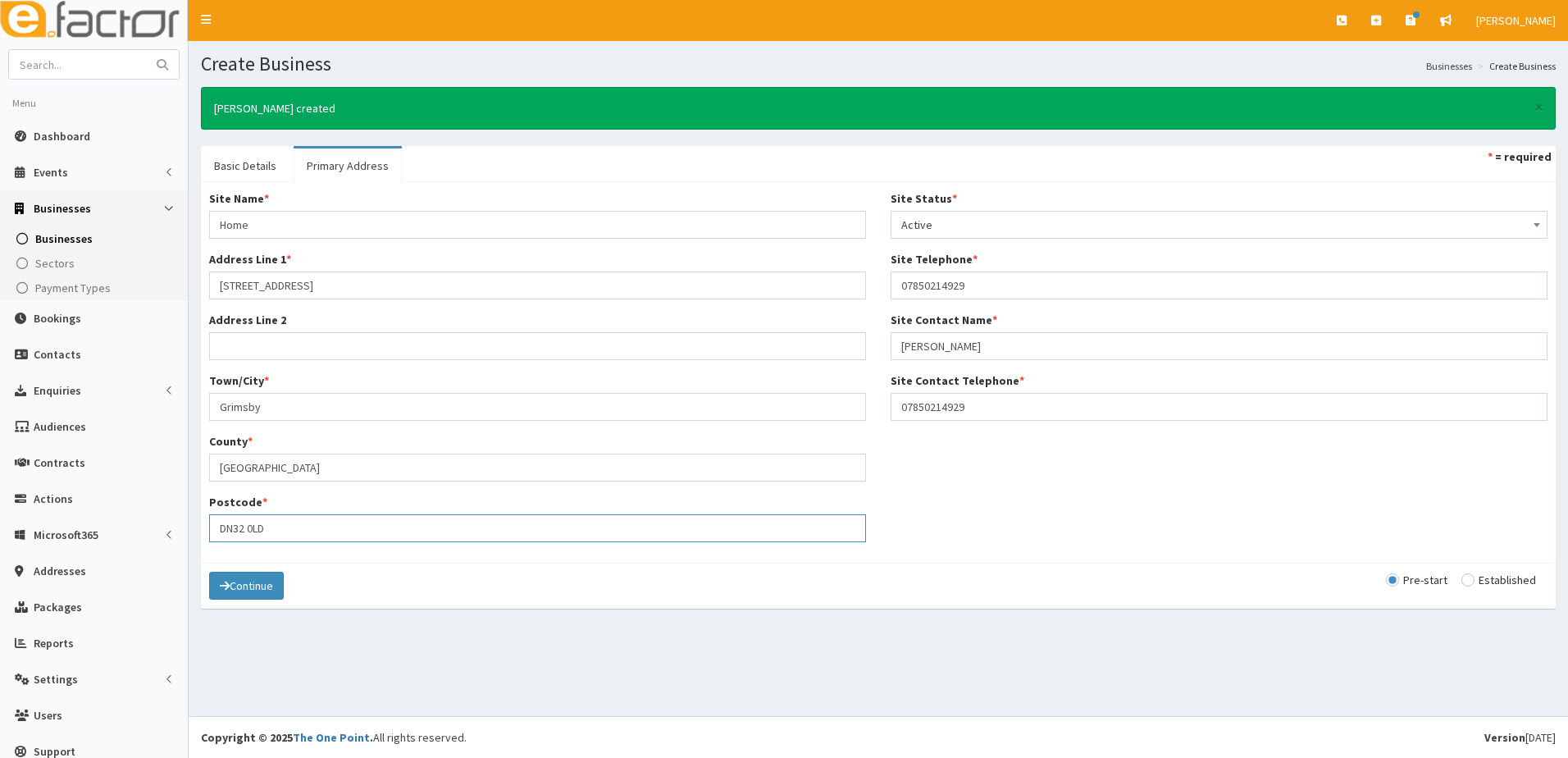
type input "DN32 0LD"
click at [1214, 537] on div "Site Name * Home Address Line 1 * 38 St augustine Avenue Address Line 2 Town/Ci…" at bounding box center [878, 372] width 1363 height 364
click at [1450, 579] on div "Pre-start Established" at bounding box center [1466, 579] width 161 height 17
click at [1461, 582] on input "radio" at bounding box center [1498, 580] width 74 height 12
radio input "true"
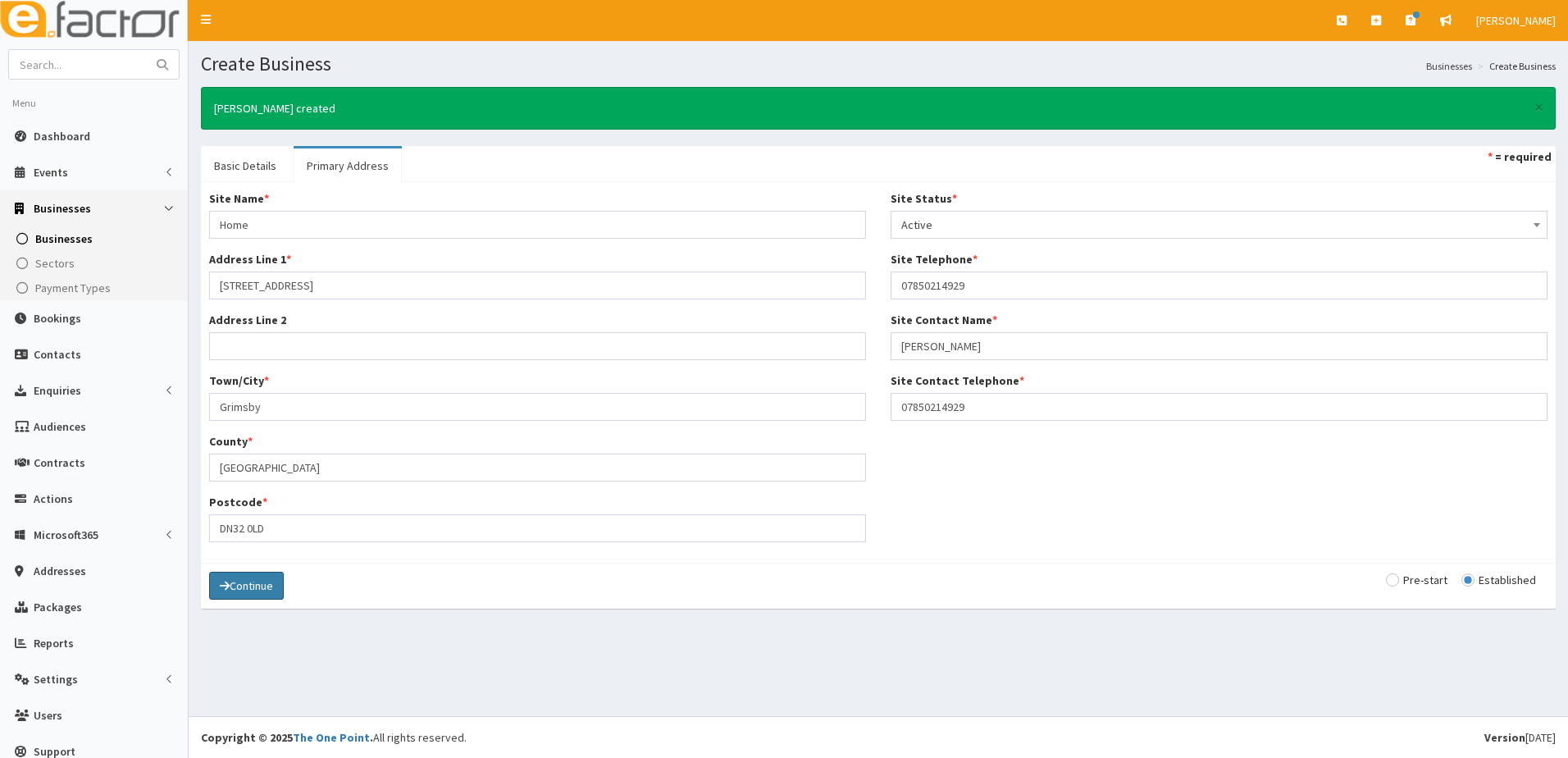
click at [248, 588] on button "Continue" at bounding box center [246, 585] width 74 height 28
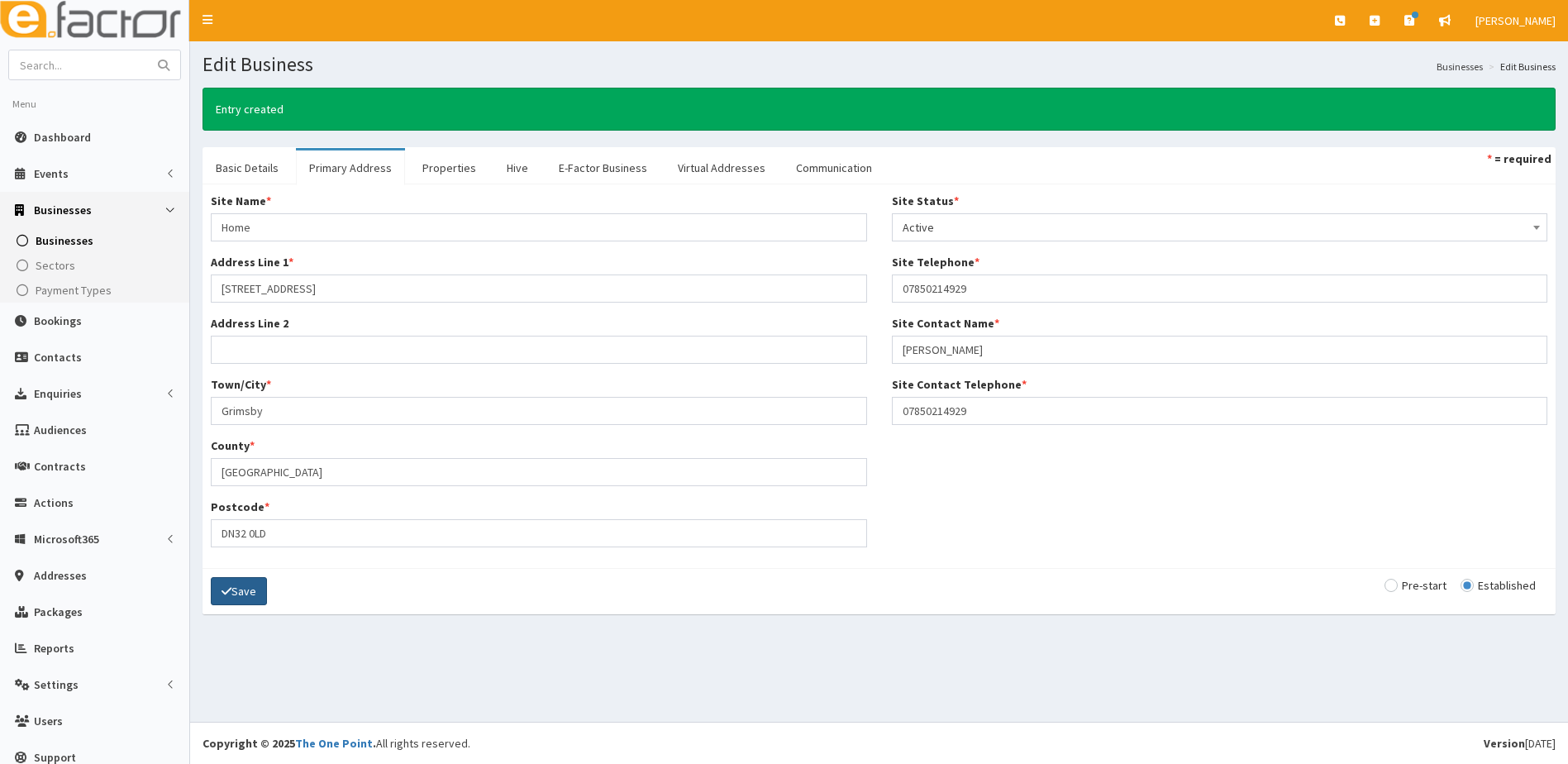
click at [250, 593] on button "Save" at bounding box center [239, 591] width 56 height 28
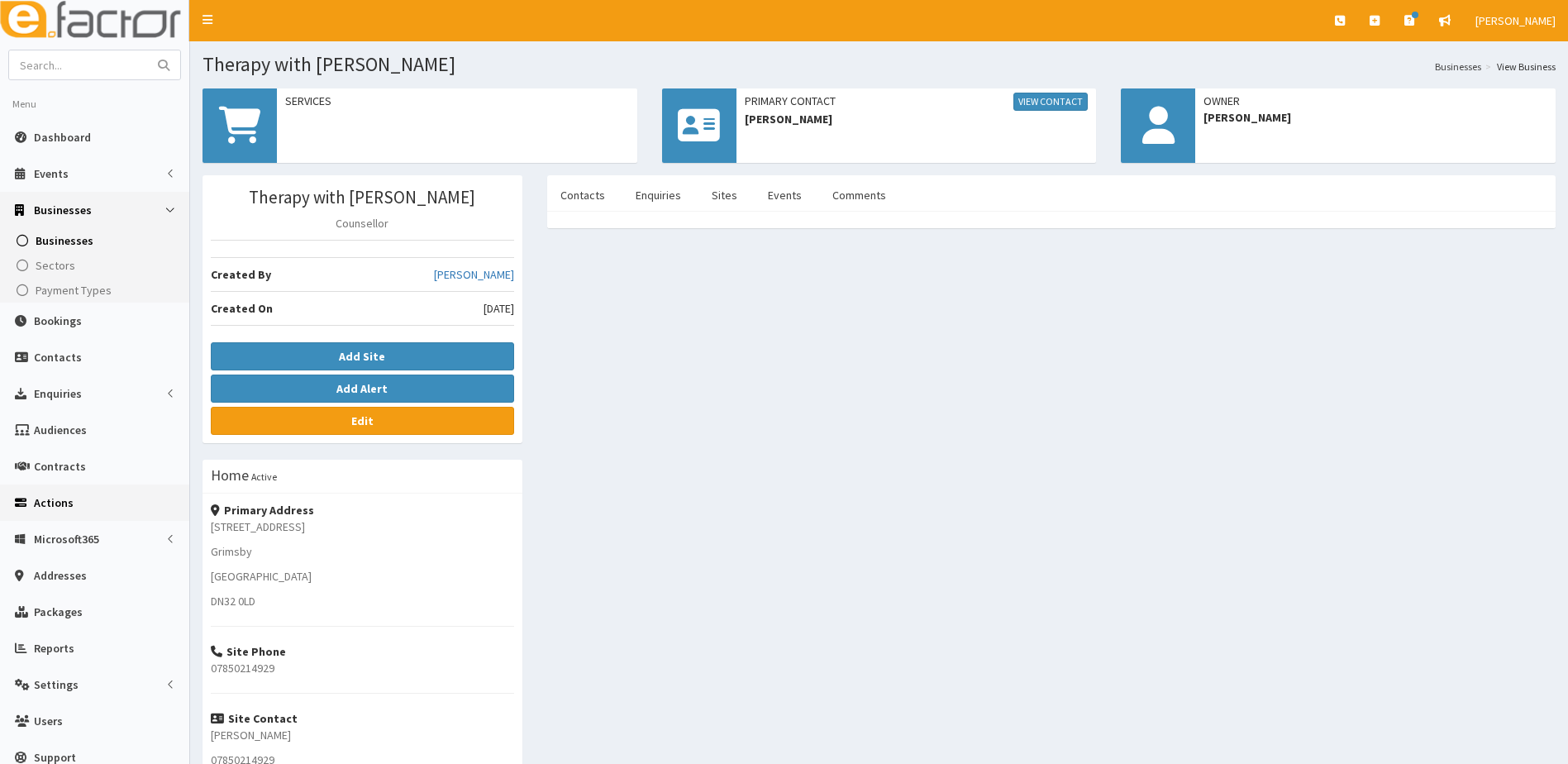
click at [40, 507] on span "Actions" at bounding box center [54, 502] width 40 height 15
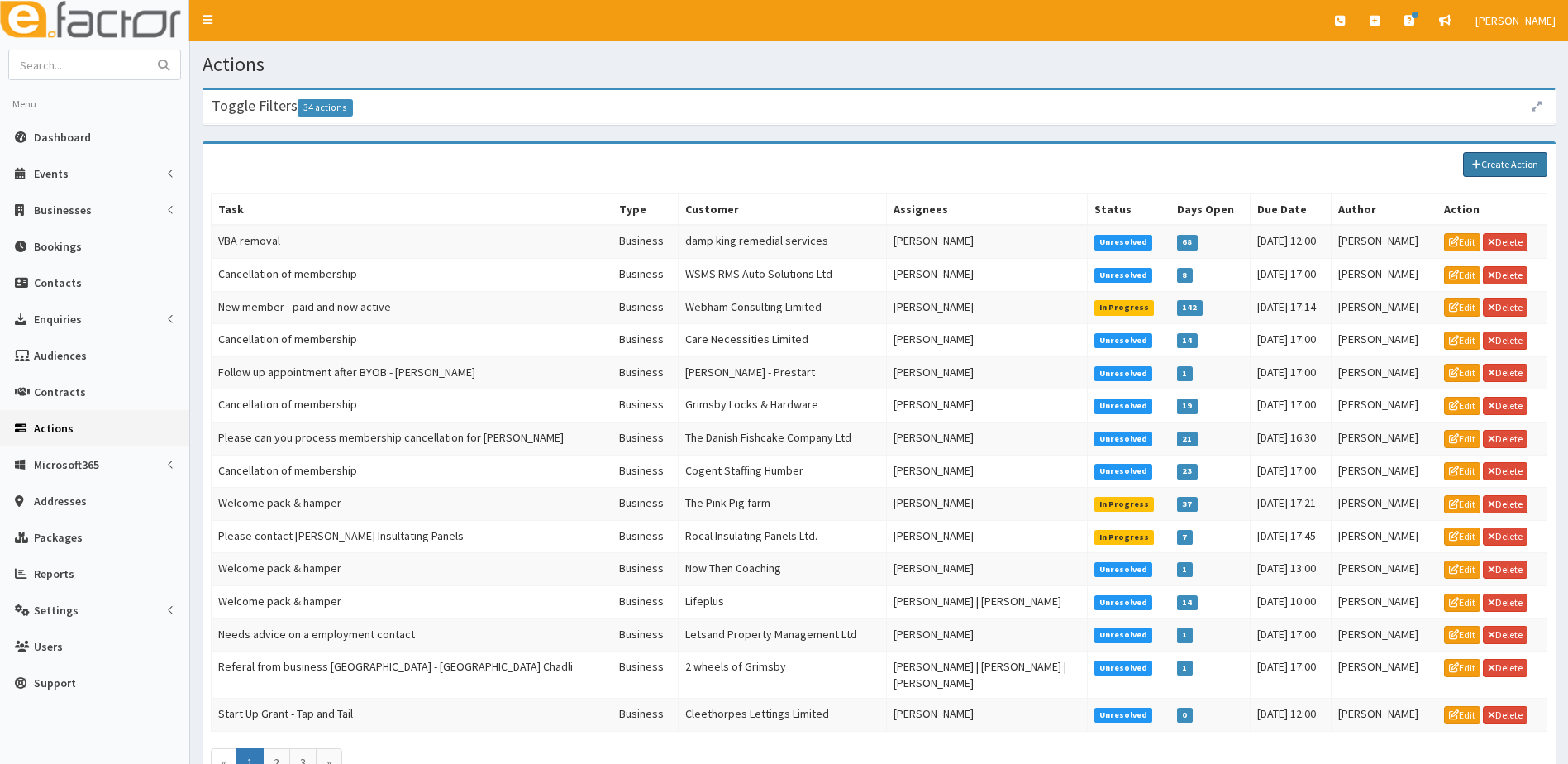
click at [1521, 162] on link "Create Action" at bounding box center [1504, 164] width 85 height 25
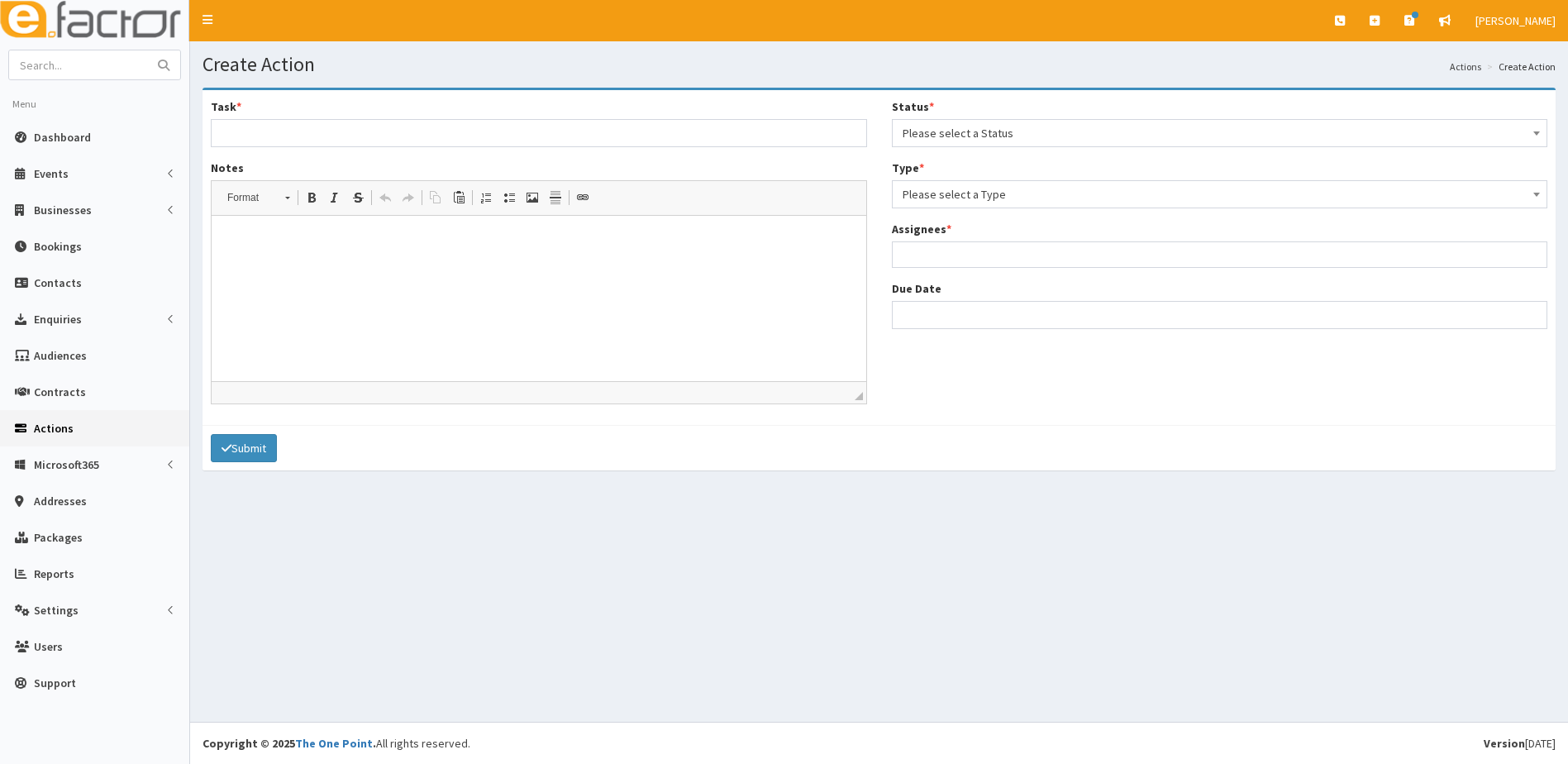
select select
click at [970, 131] on span "Please select a Status" at bounding box center [1219, 132] width 635 height 23
select select "1"
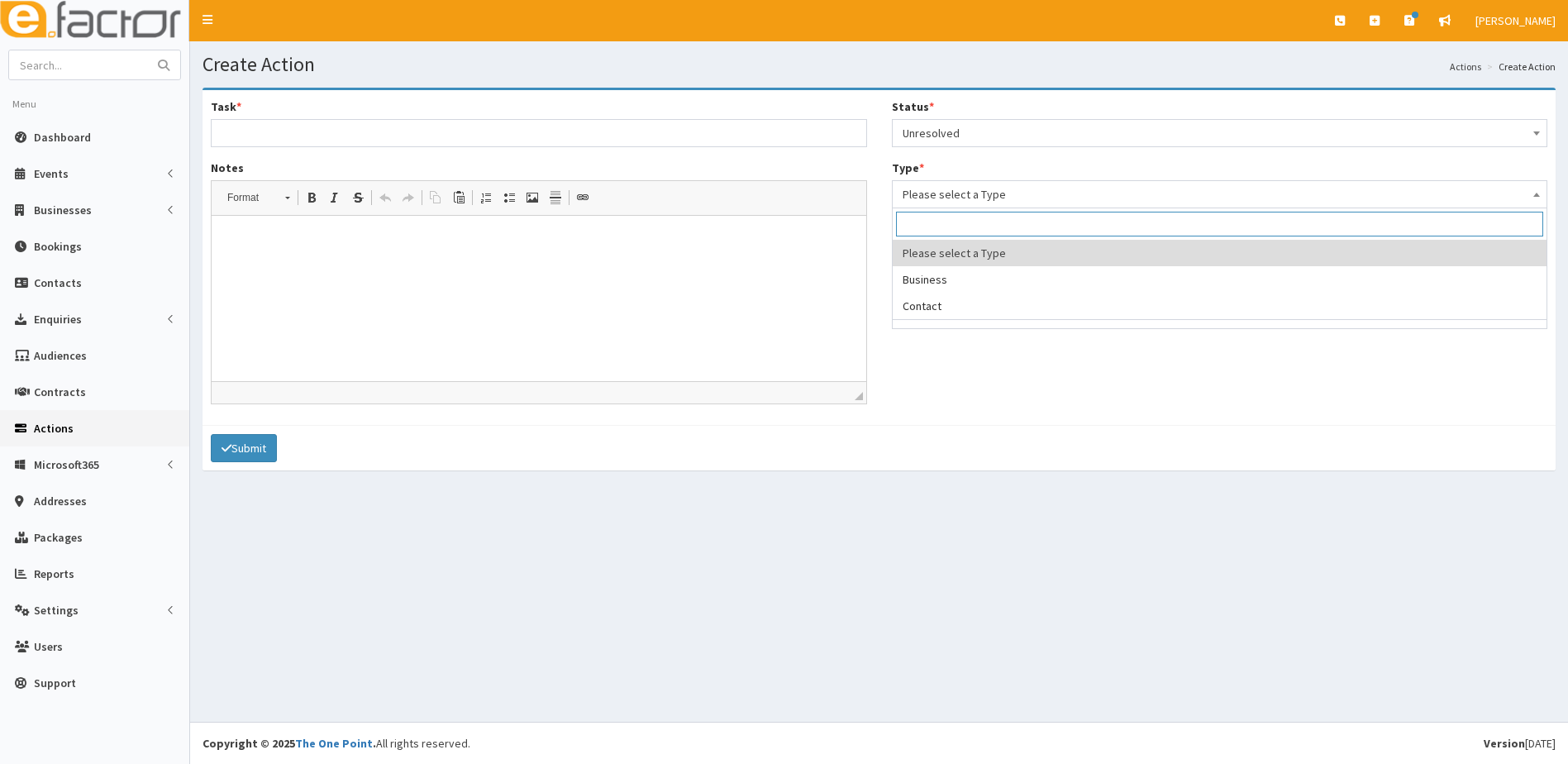
click at [973, 191] on span "Please select a Type" at bounding box center [1219, 193] width 635 height 23
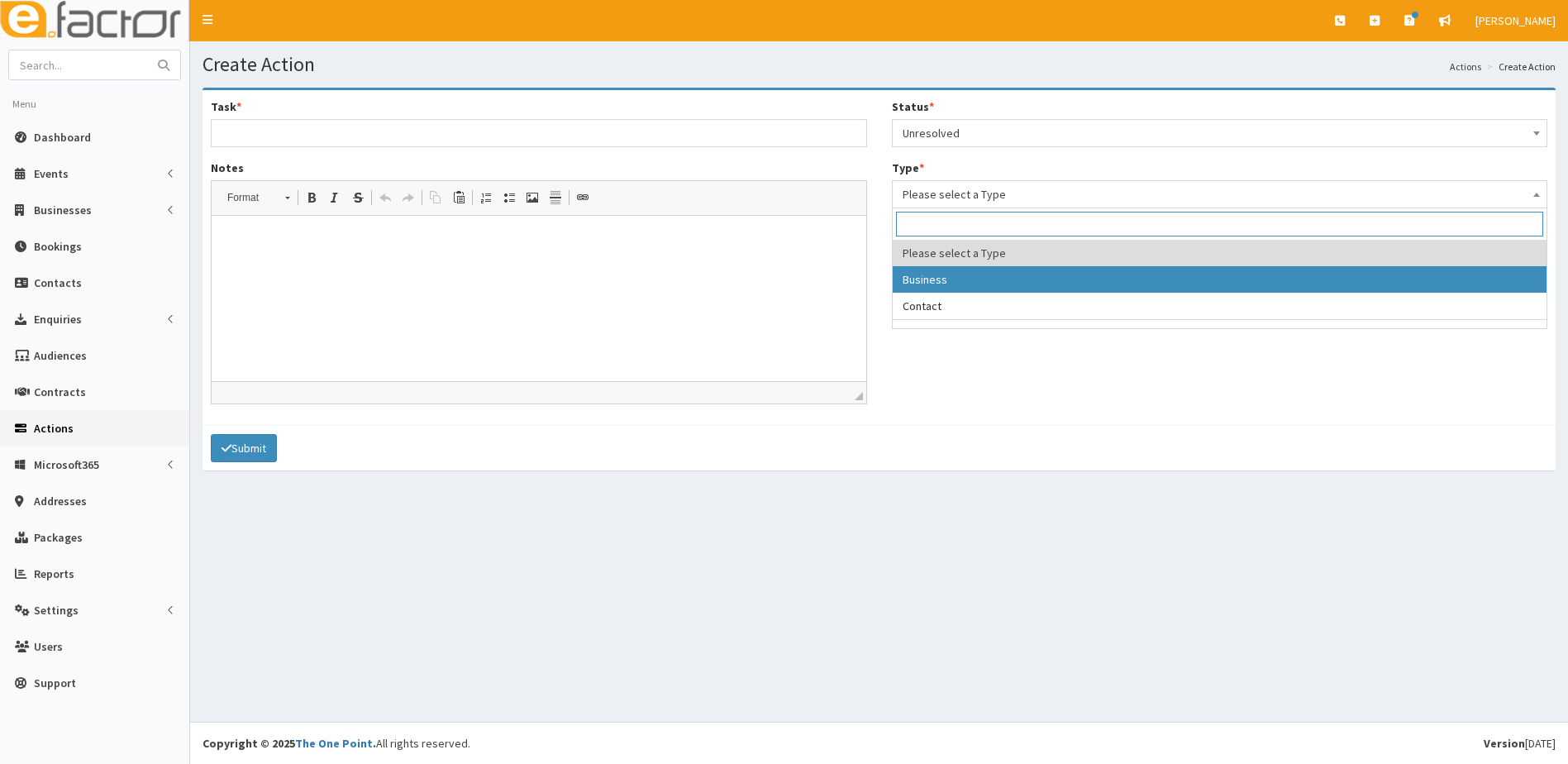
select select "business"
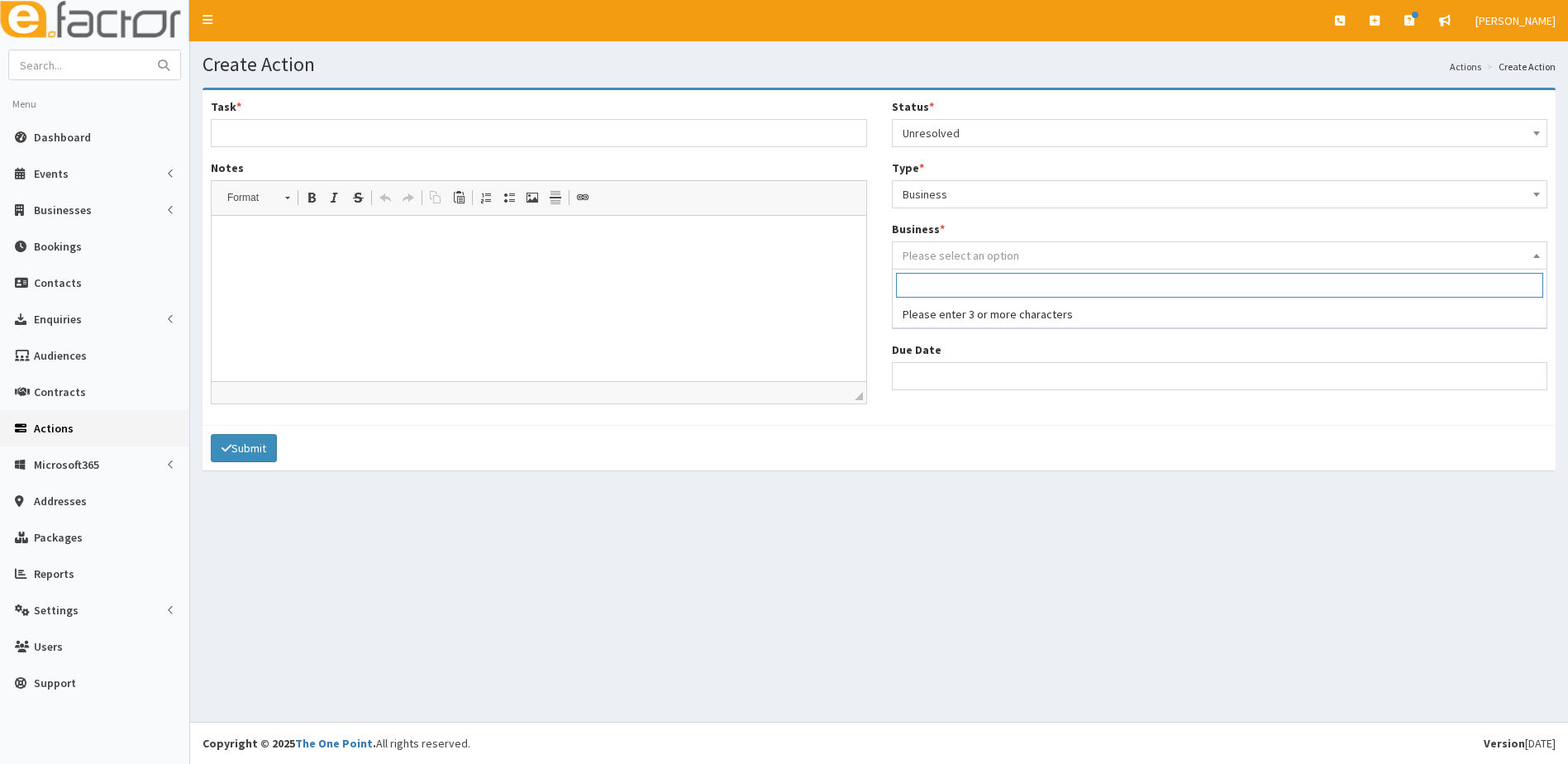
click at [990, 260] on span "Please select an option" at bounding box center [960, 255] width 117 height 15
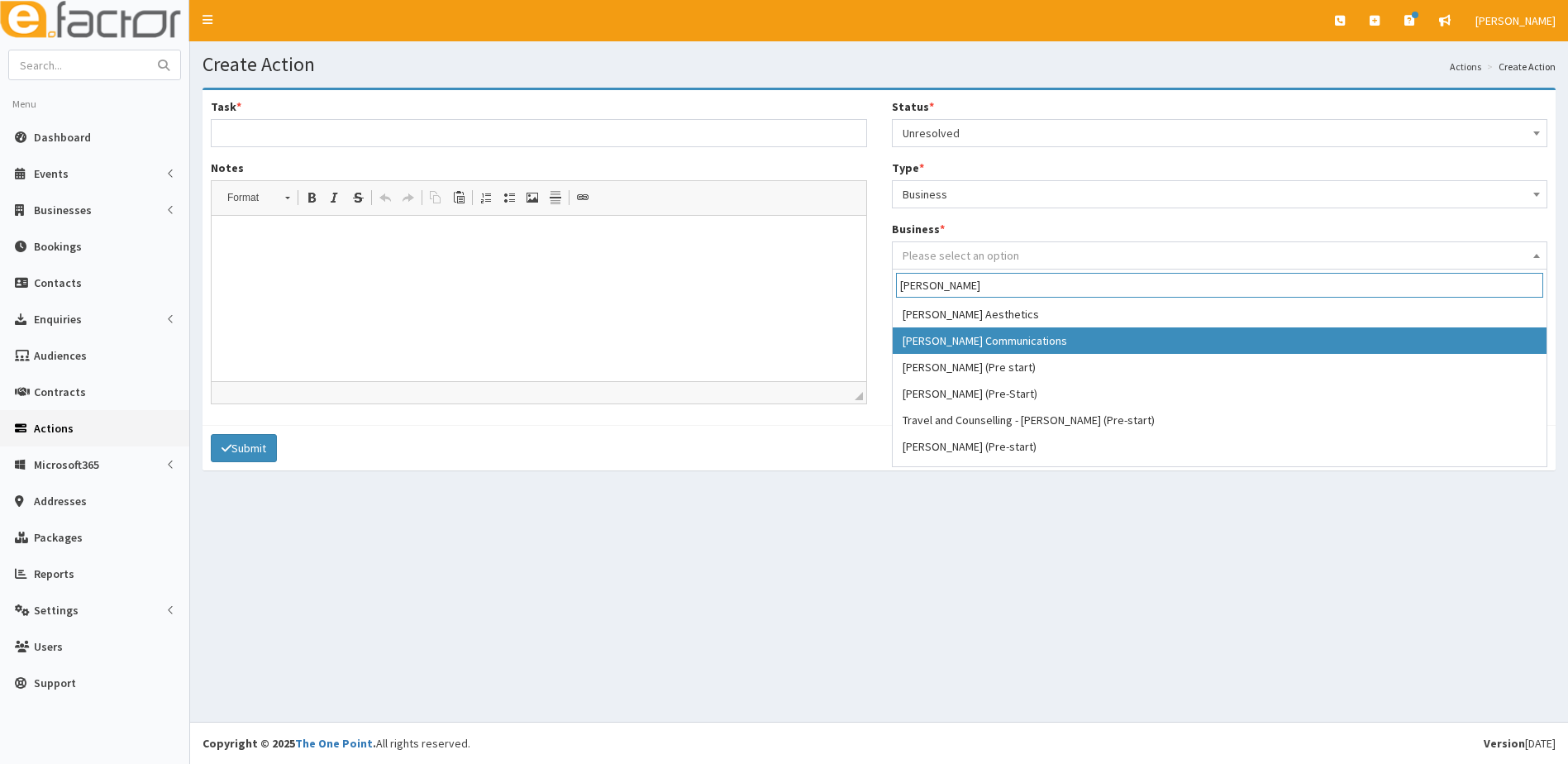
scroll to position [73, 0]
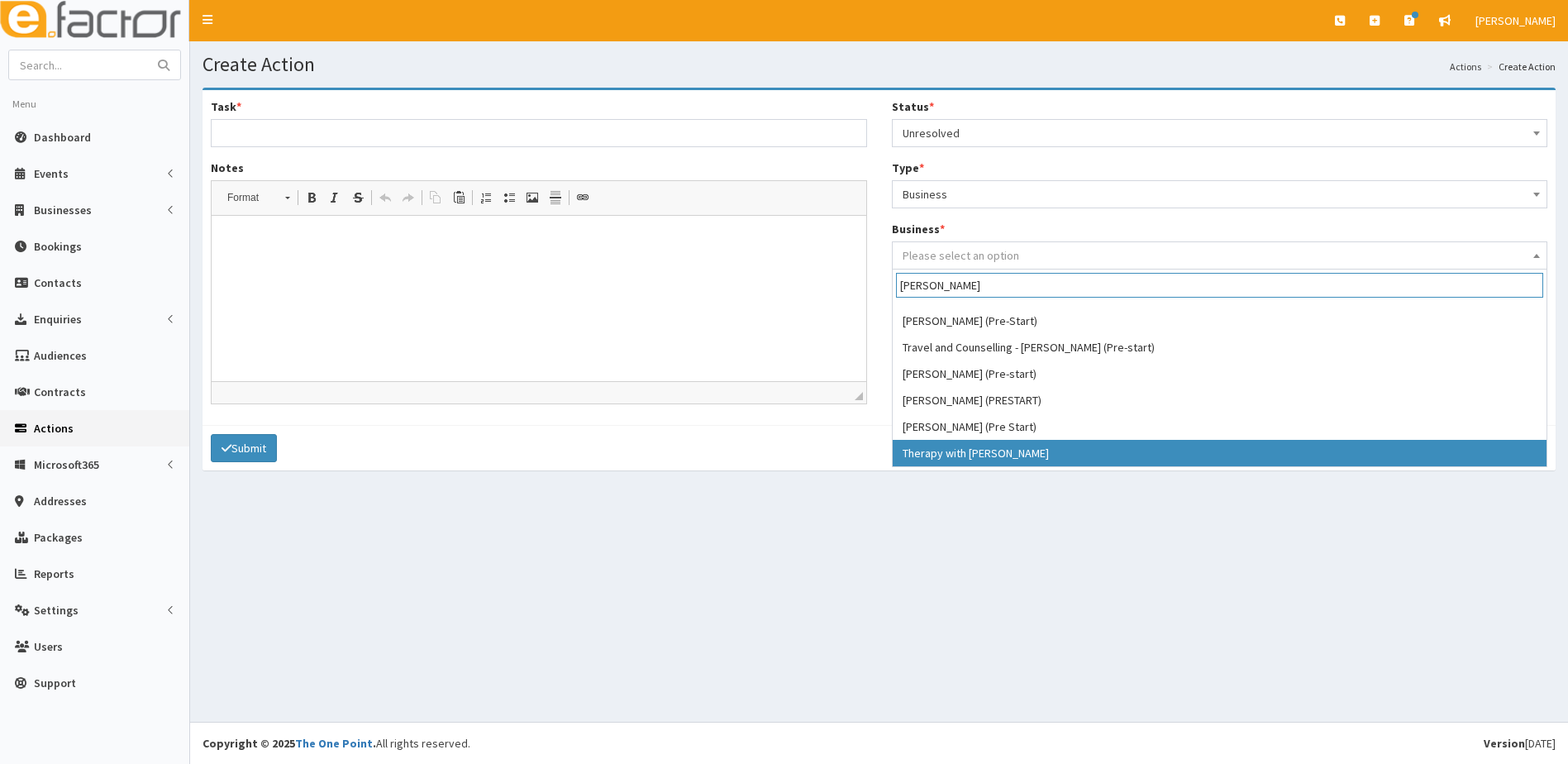
type input "lisa"
select select "4236"
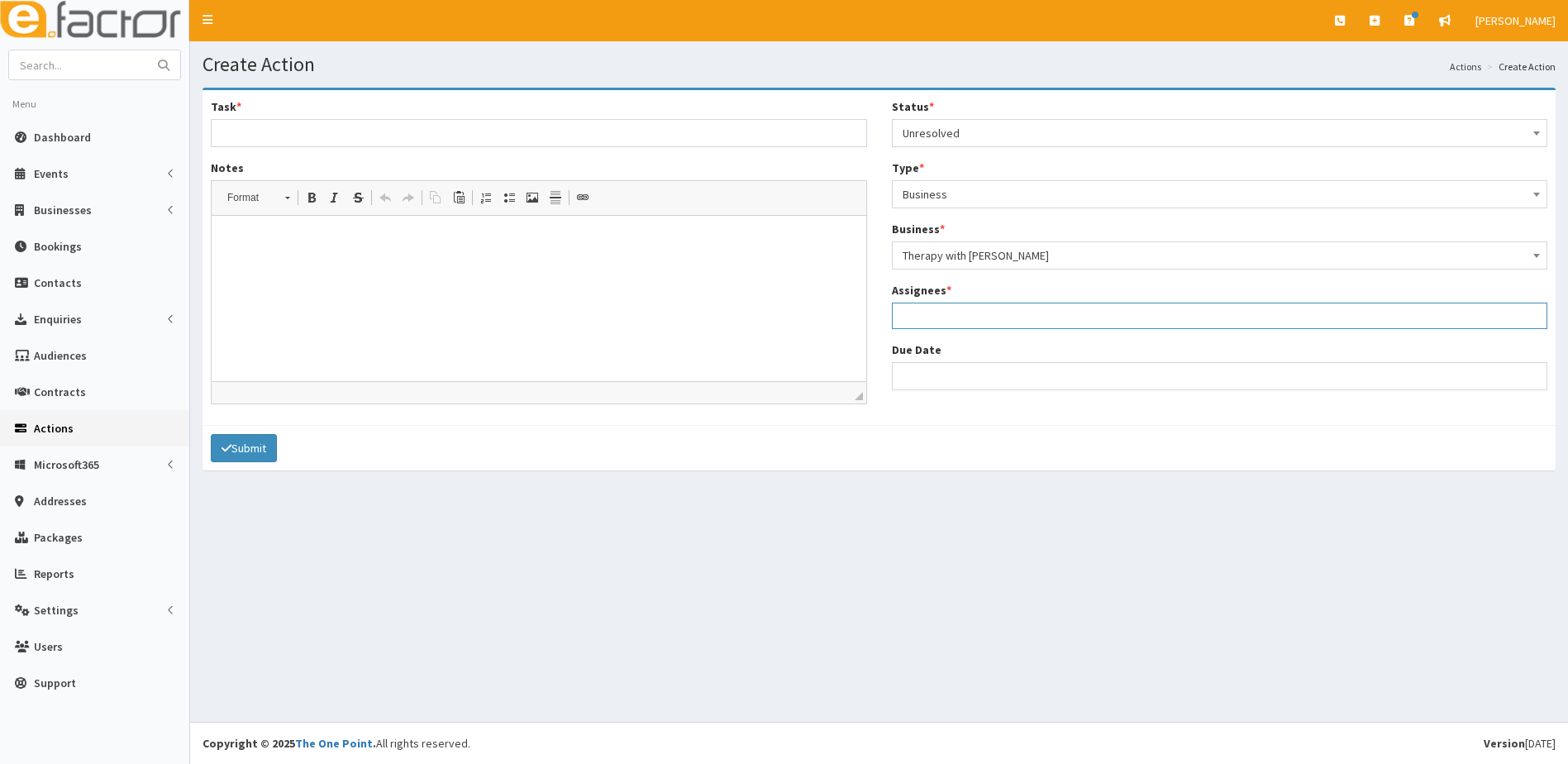
click at [950, 320] on ul at bounding box center [1219, 313] width 654 height 21
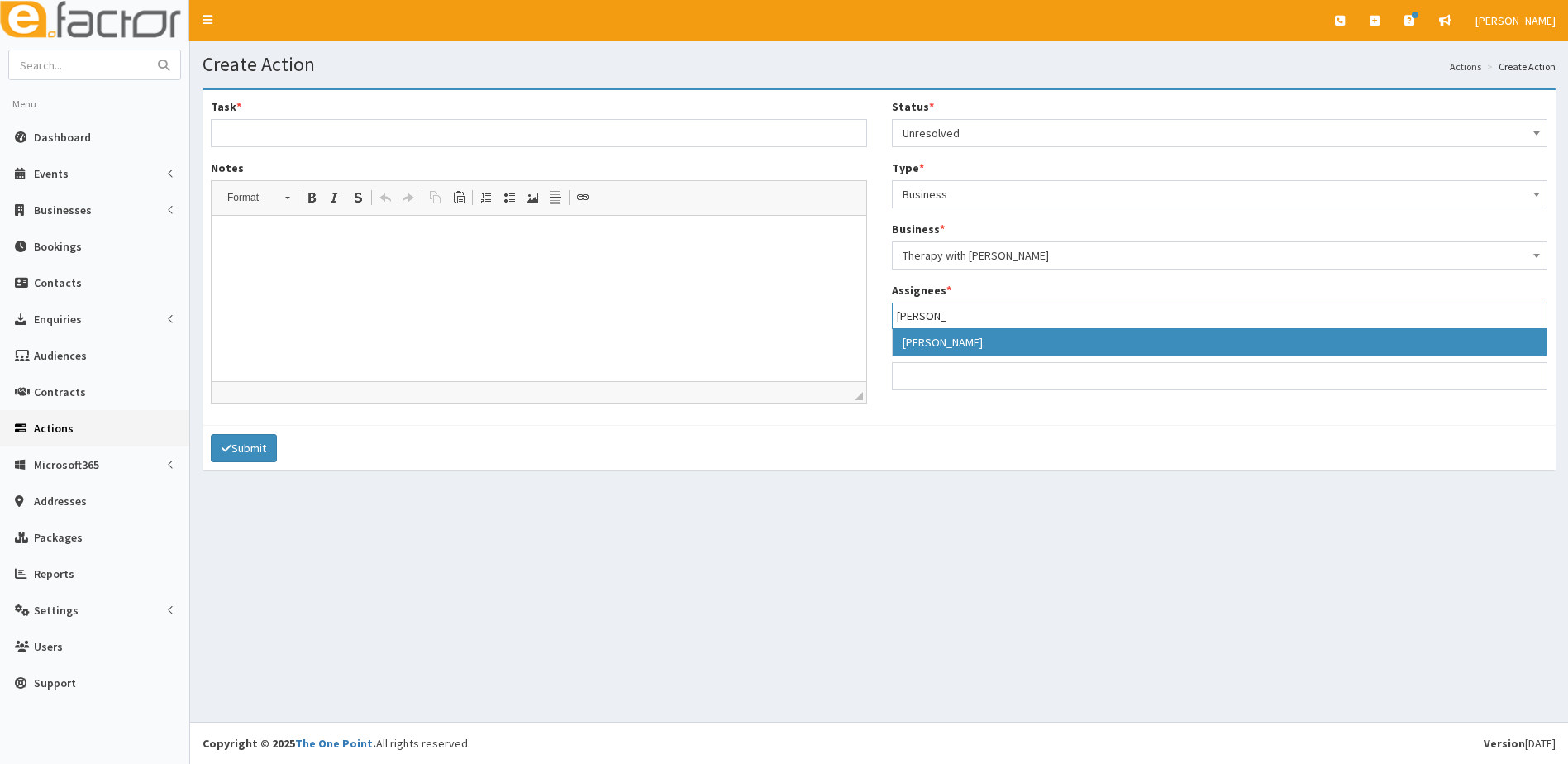
type input "Julie"
select select "16"
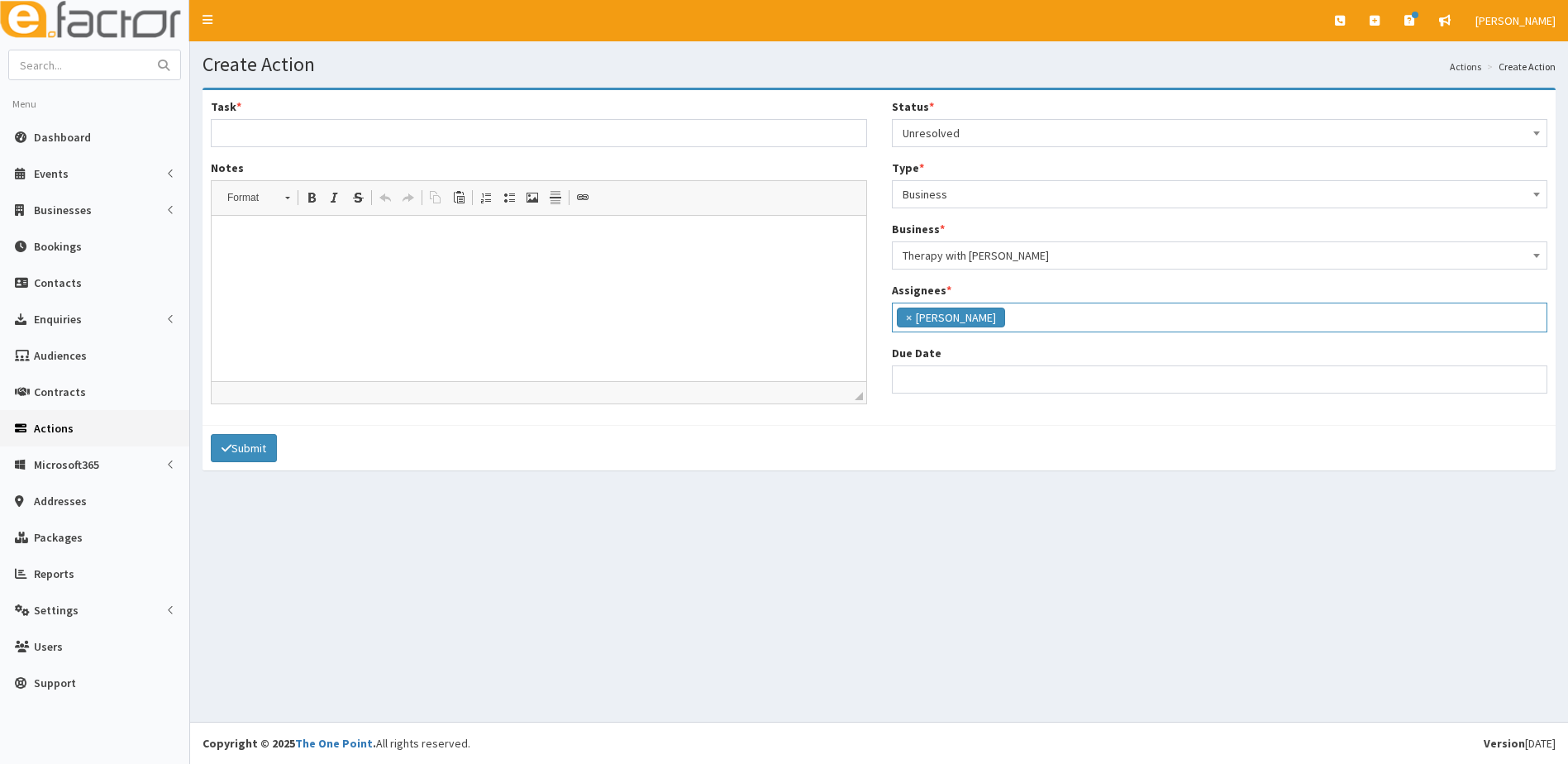
scroll to position [95, 0]
click at [946, 372] on input "Due Date" at bounding box center [1219, 380] width 656 height 28
select select "12"
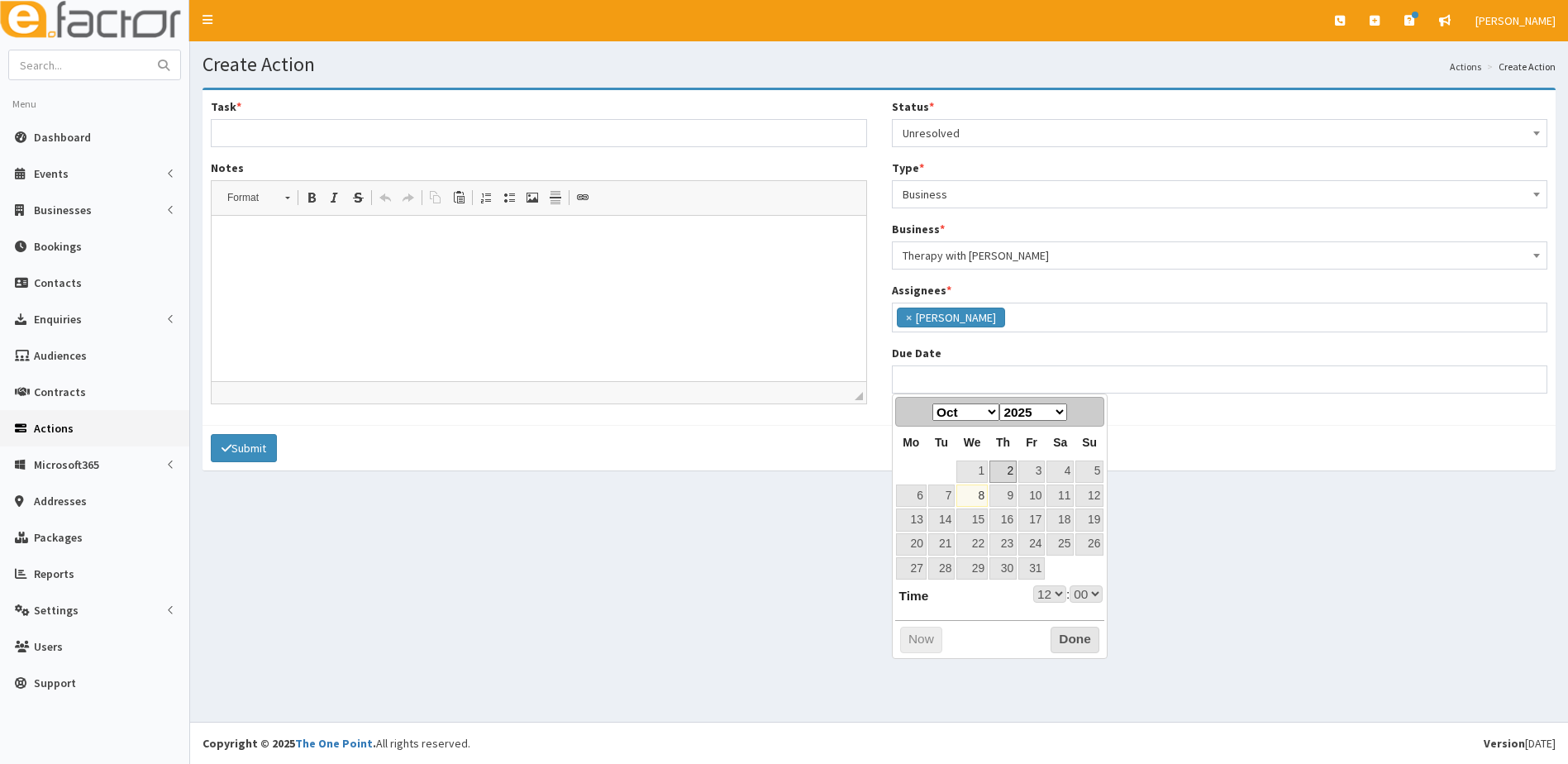
click at [1016, 469] on link "2" at bounding box center [1002, 471] width 27 height 22
type input "02-10-2025 12:00"
select select "12"
click at [1056, 596] on select "00 01 02 03 04 05 06 07 08 09 10 11 12 13 14 15 16 17 18 19 20 21 22 23" at bounding box center [1049, 593] width 33 height 17
type input "02-10-2025 17:00"
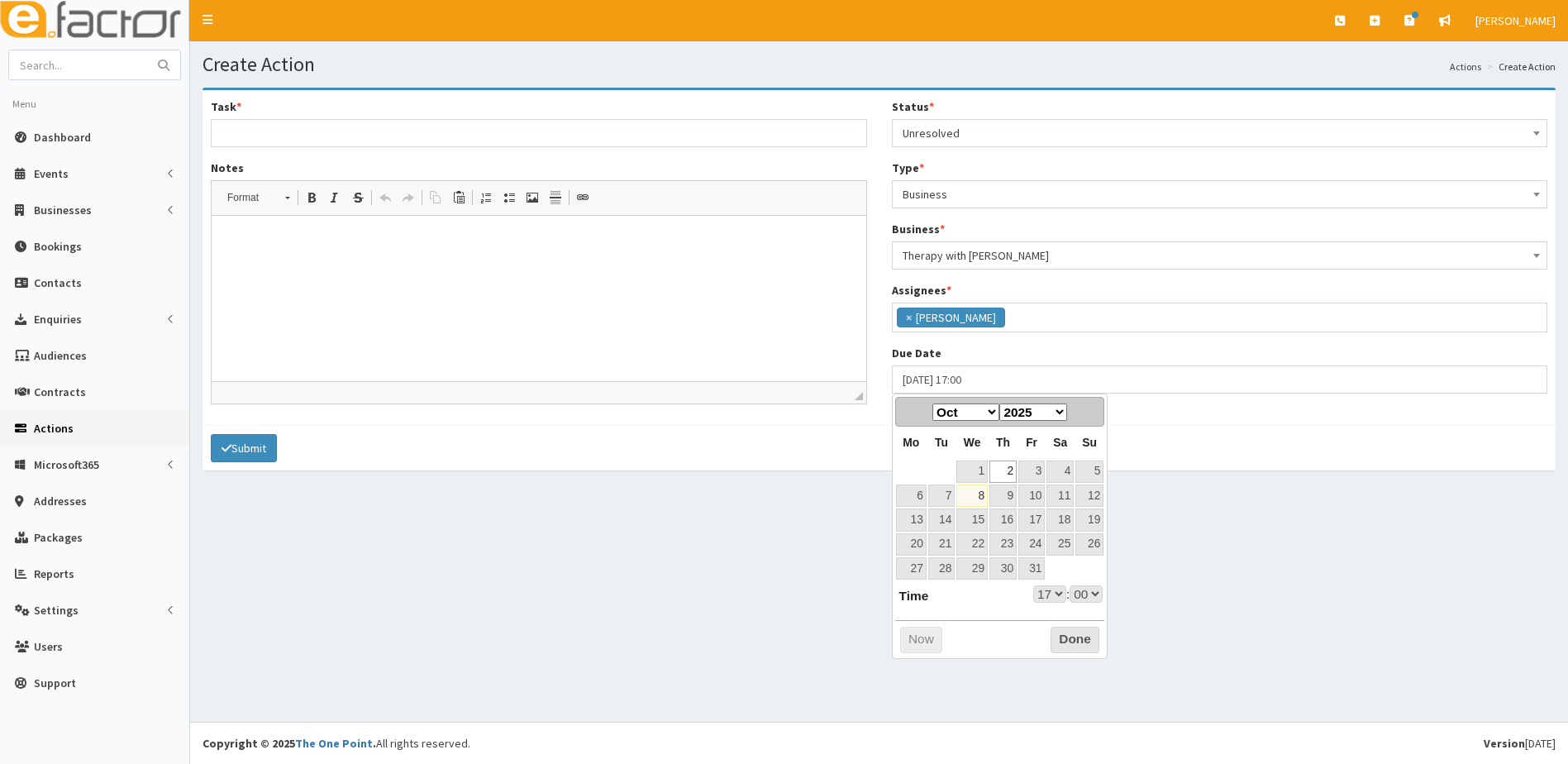
select select "17"
click at [1074, 632] on button "Done" at bounding box center [1074, 639] width 49 height 27
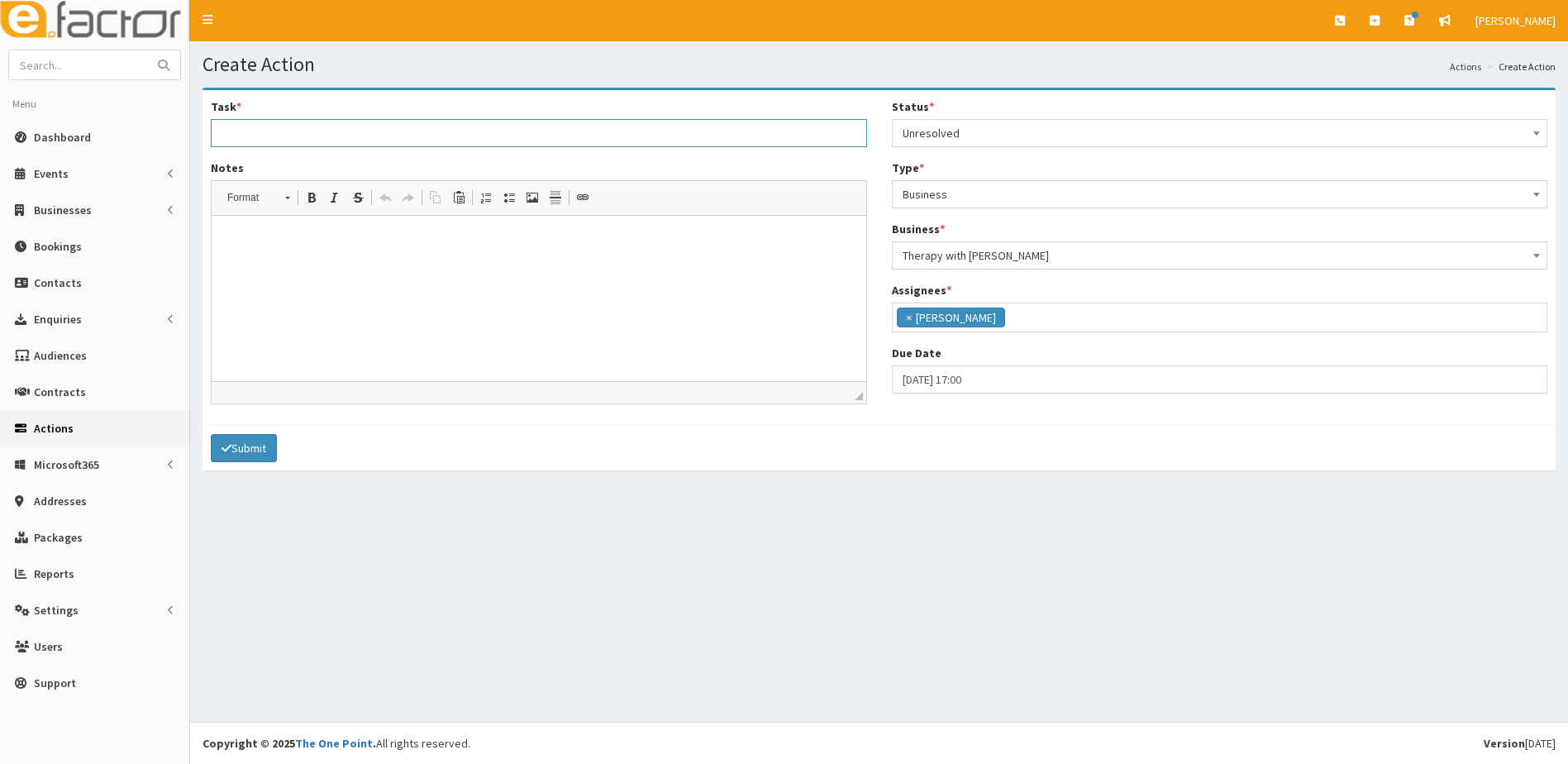
click at [272, 127] on input "Task *" at bounding box center [539, 132] width 656 height 28
type input "Looking for advice in building client base"
click at [236, 240] on p at bounding box center [539, 240] width 622 height 17
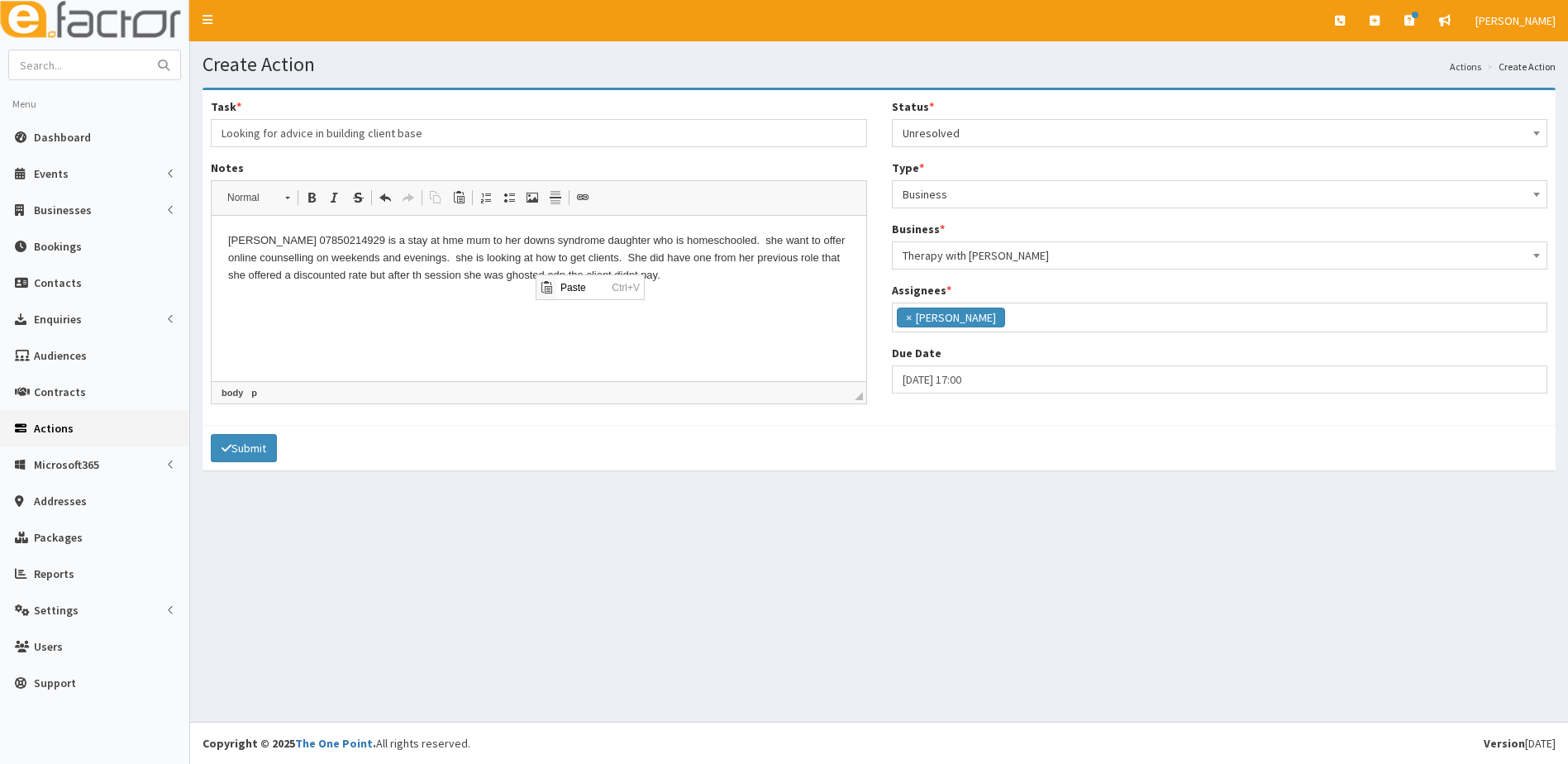
scroll to position [0, 0]
drag, startPoint x: 510, startPoint y: 308, endPoint x: 531, endPoint y: 281, distance: 34.2
click at [510, 300] on html "Lisa 07850214929 is a stay at hme mum to her downs syndrome daughter who is hom…" at bounding box center [538, 258] width 654 height 85
click at [539, 276] on p "Lisa 07850214929 is a stay at hme mum to her downs syndrome daughter who is hom…" at bounding box center [539, 257] width 622 height 51
drag, startPoint x: 377, startPoint y: 239, endPoint x: 419, endPoint y: 240, distance: 42.0
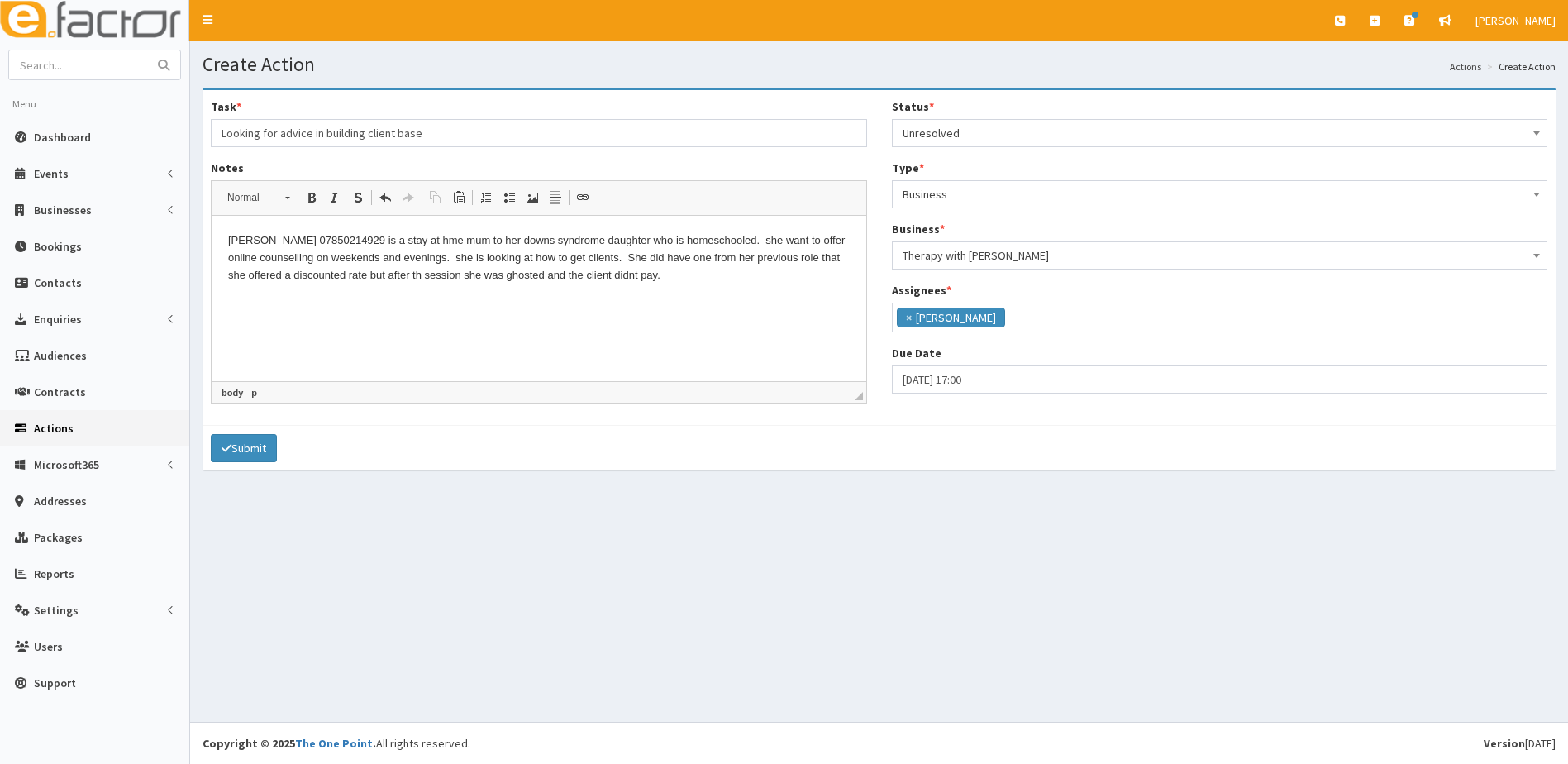
click at [377, 240] on p "Lisa 07850214929 is a stay at hme mum to her downs syndrome daughter who is hom…" at bounding box center [539, 257] width 622 height 51
click at [676, 277] on p "Lisa 07850214929 is a stay at home mum to her downs syndrome daughter who is ho…" at bounding box center [539, 257] width 622 height 51
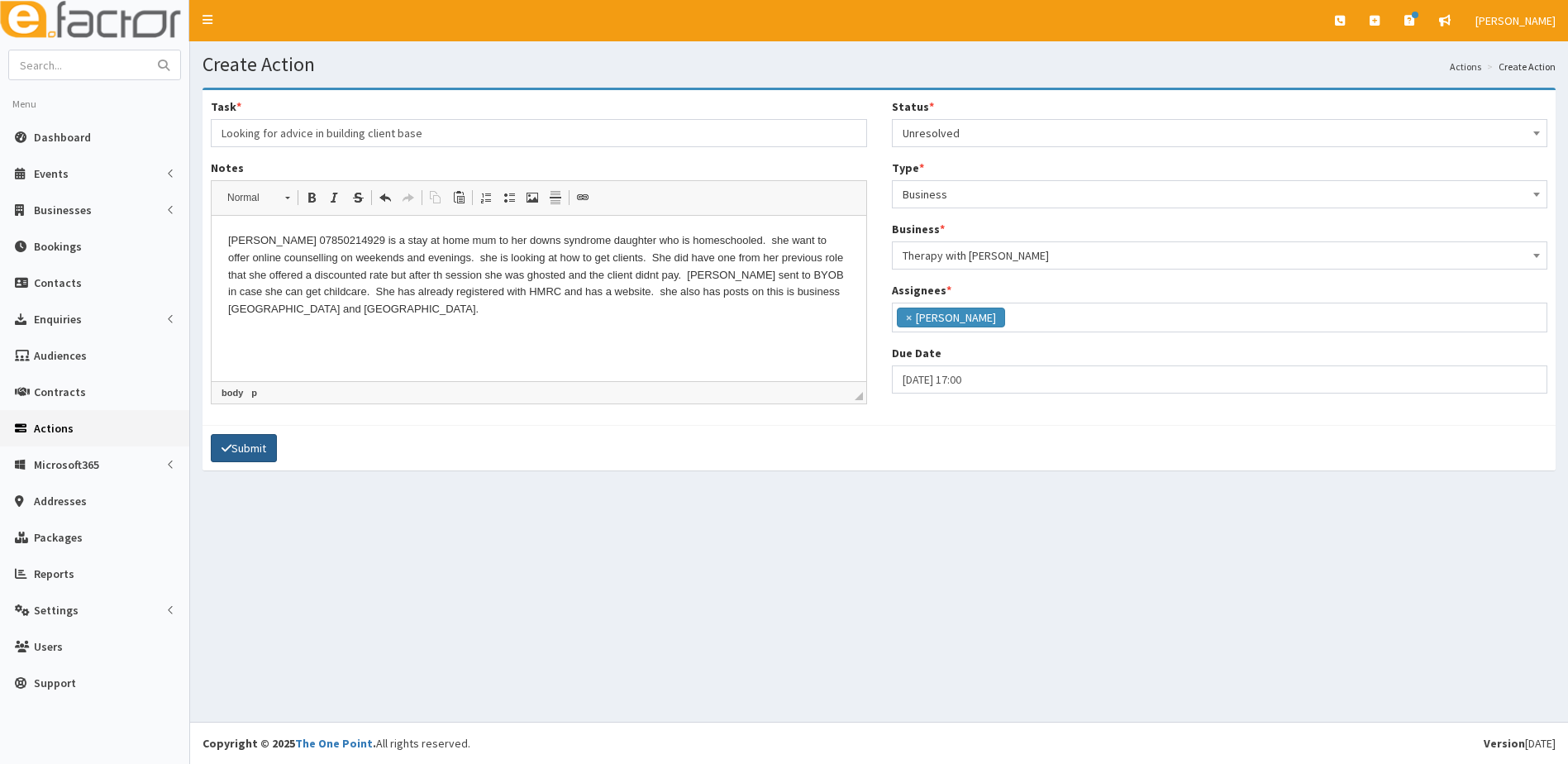
click at [240, 449] on button "Submit" at bounding box center [244, 448] width 66 height 28
